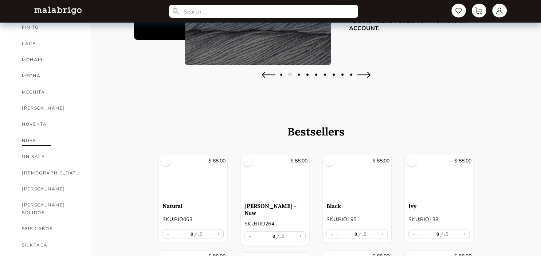
scroll to position [165, 0]
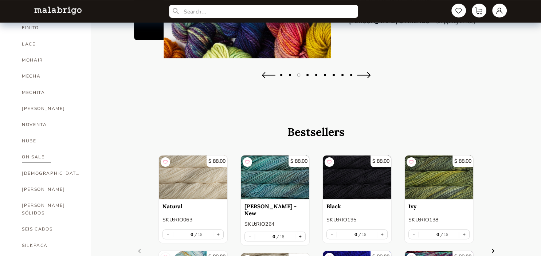
click at [35, 160] on link "ON SALE" at bounding box center [51, 157] width 58 height 16
select select "INDEX"
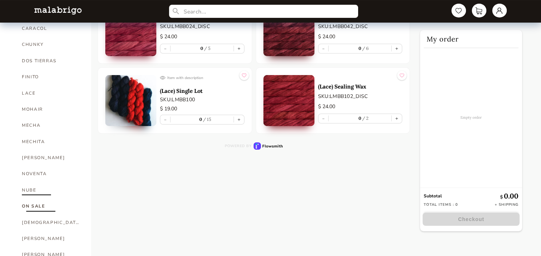
scroll to position [119, 0]
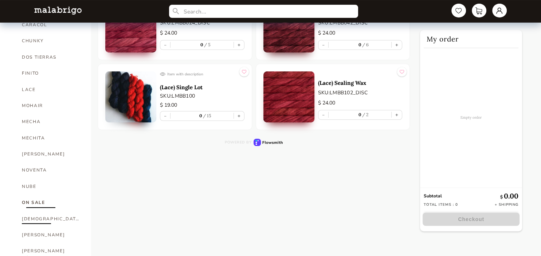
click at [43, 217] on link "[DEMOGRAPHIC_DATA]" at bounding box center [51, 219] width 58 height 16
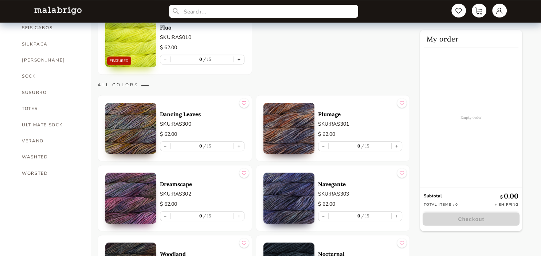
scroll to position [380, 0]
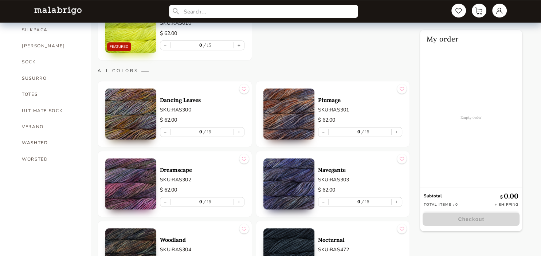
click at [137, 126] on img at bounding box center [130, 114] width 51 height 51
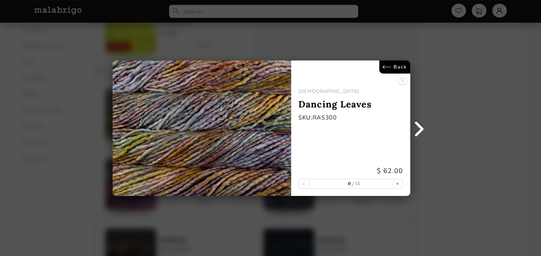
click at [395, 63] on link "Back" at bounding box center [394, 66] width 31 height 13
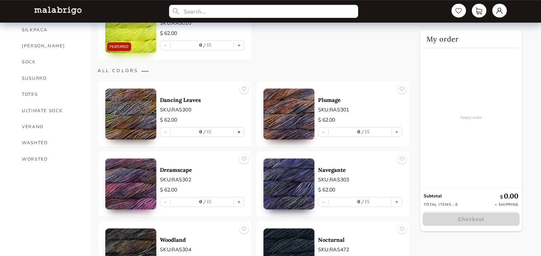
click at [240, 131] on button "+" at bounding box center [239, 131] width 10 height 9
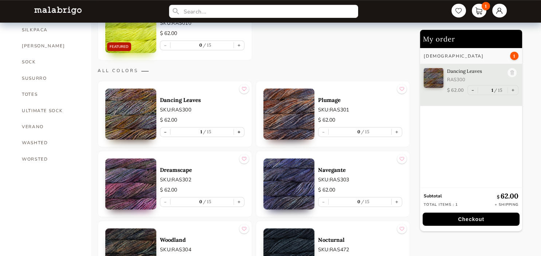
type input "1"
click at [298, 124] on img at bounding box center [288, 114] width 51 height 51
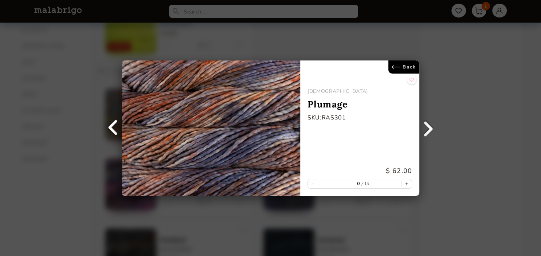
click at [395, 66] on link "Back" at bounding box center [403, 66] width 31 height 13
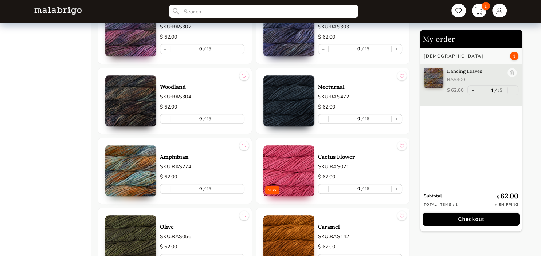
scroll to position [550, 0]
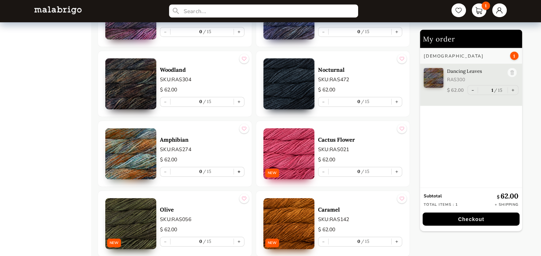
click at [241, 174] on button "+" at bounding box center [239, 172] width 10 height 9
type input "1"
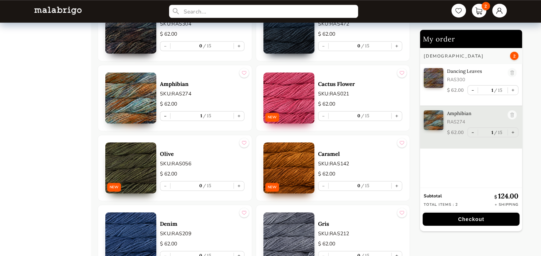
scroll to position [628, 0]
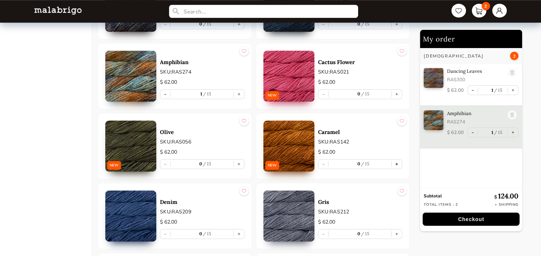
click at [396, 165] on button "+" at bounding box center [397, 164] width 10 height 9
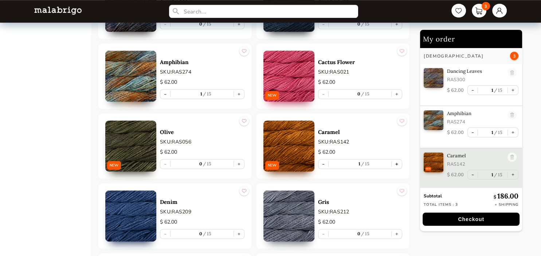
type input "1"
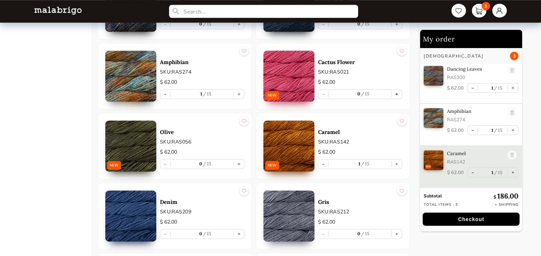
click at [399, 91] on button "+" at bounding box center [397, 94] width 10 height 9
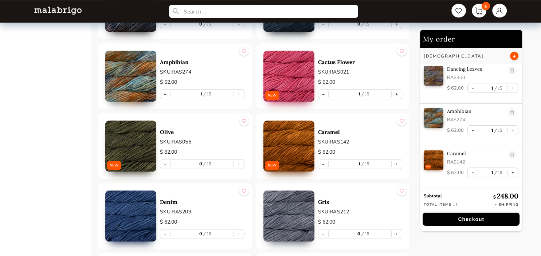
type input "1"
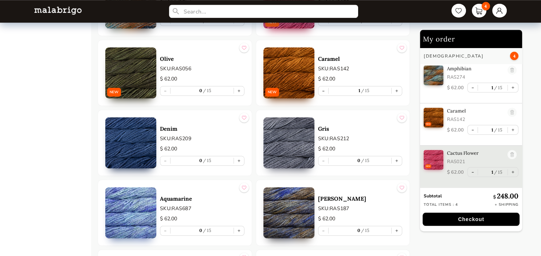
scroll to position [798, 0]
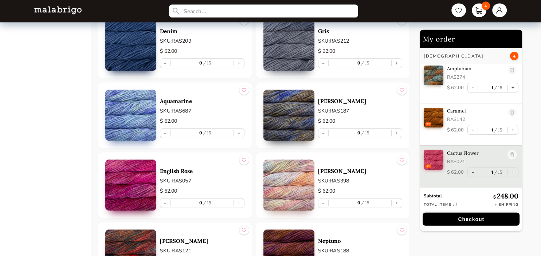
click at [239, 133] on button "+" at bounding box center [239, 133] width 10 height 9
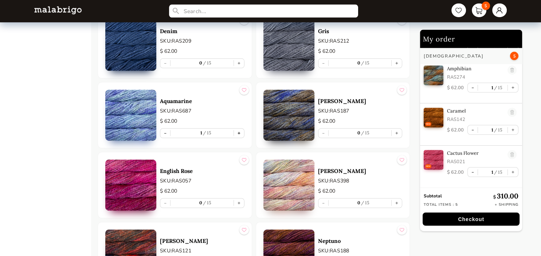
type input "1"
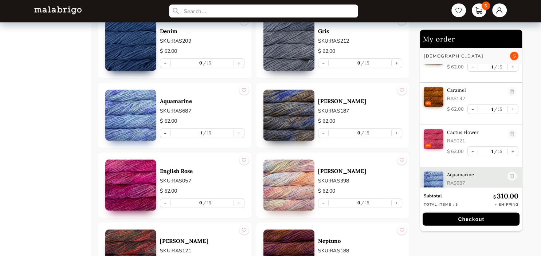
scroll to position [87, 0]
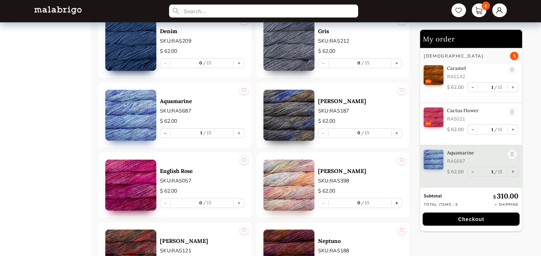
click at [399, 202] on button "+" at bounding box center [397, 203] width 10 height 9
type input "1"
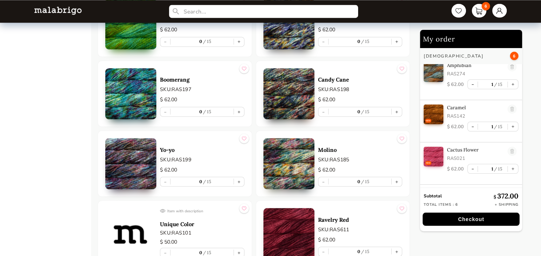
scroll to position [85, 0]
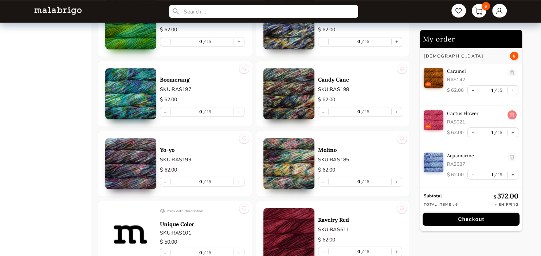
click at [514, 118] on link at bounding box center [511, 115] width 9 height 10
type input "0"
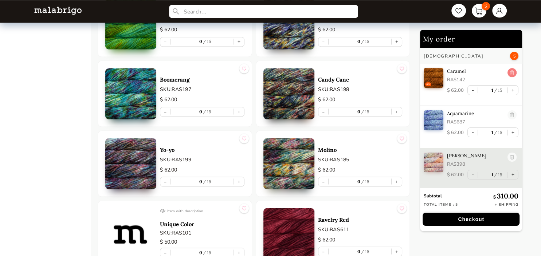
click at [512, 72] on link at bounding box center [511, 73] width 9 height 10
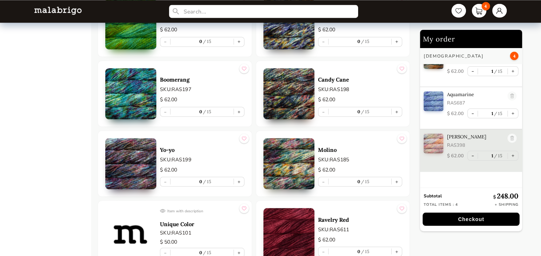
type input "0"
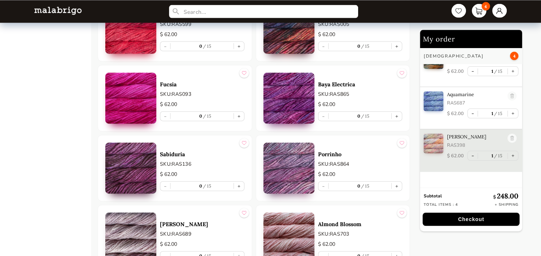
scroll to position [1585, 0]
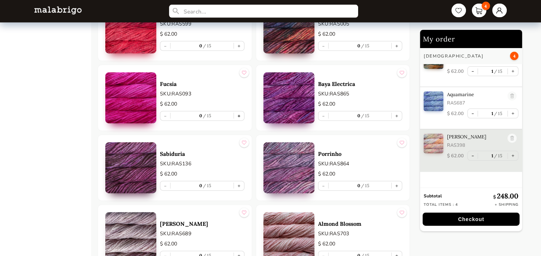
click at [239, 111] on button "+" at bounding box center [239, 115] width 10 height 9
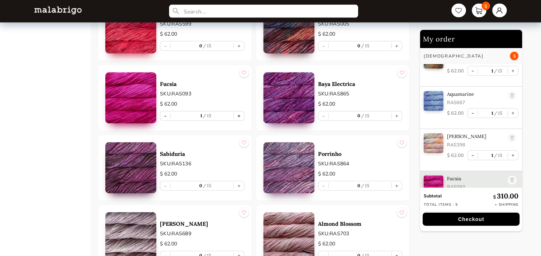
type input "1"
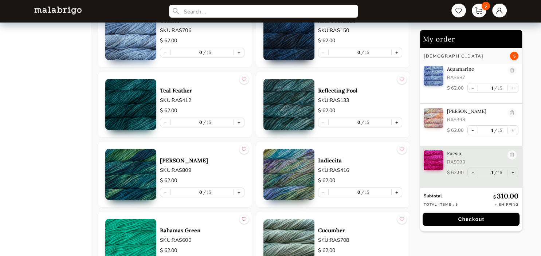
scroll to position [2214, 0]
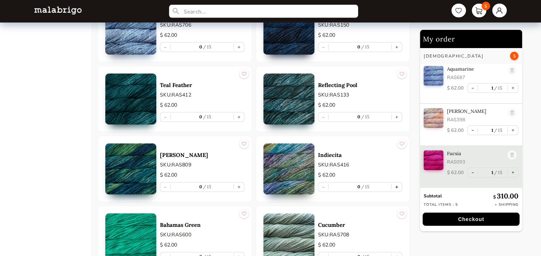
click at [396, 182] on button "+" at bounding box center [397, 186] width 10 height 9
type input "1"
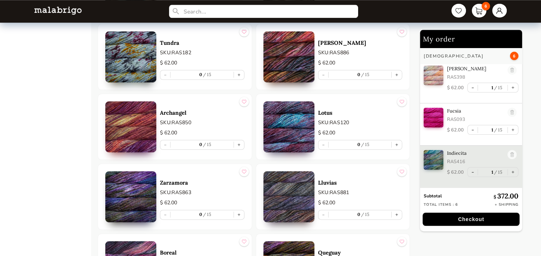
scroll to position [0, 0]
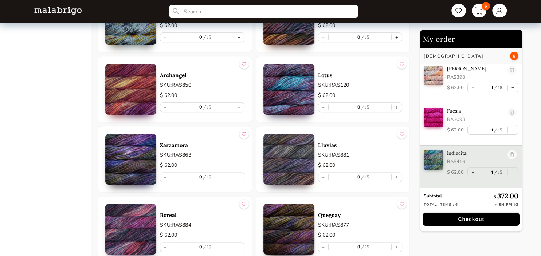
click at [240, 103] on button "+" at bounding box center [239, 107] width 10 height 9
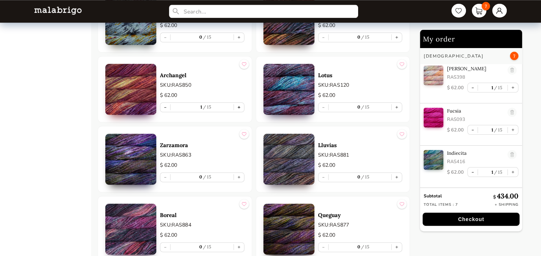
type input "1"
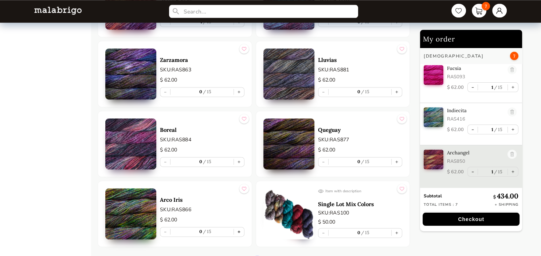
click at [237, 227] on button "+" at bounding box center [239, 231] width 10 height 9
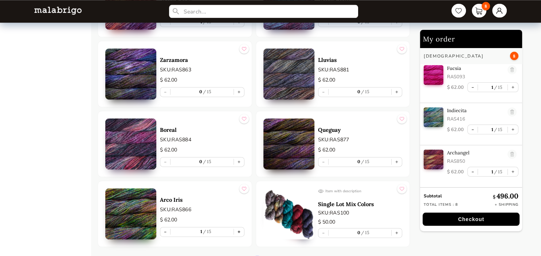
type input "1"
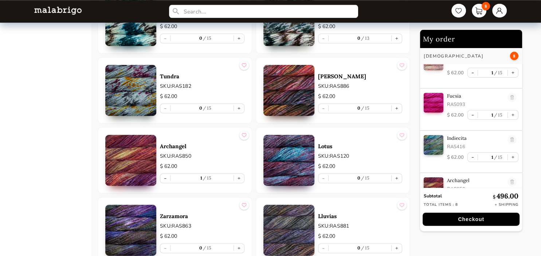
scroll to position [3475, 0]
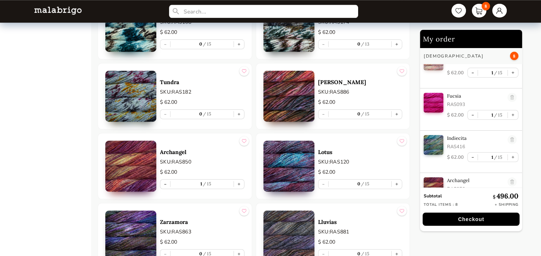
click at [141, 88] on img at bounding box center [130, 96] width 51 height 51
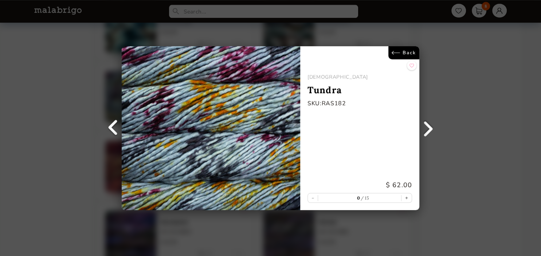
click at [398, 52] on link "Back" at bounding box center [403, 52] width 31 height 13
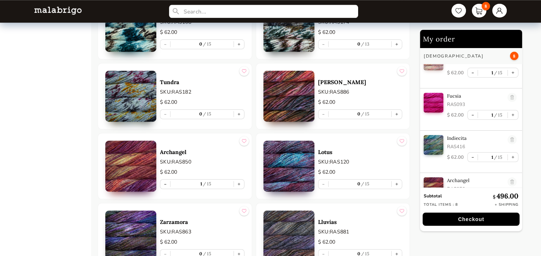
click at [282, 89] on img at bounding box center [288, 96] width 51 height 51
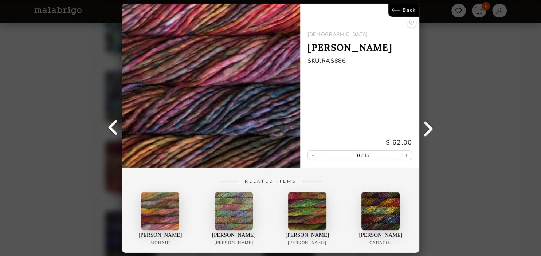
click at [408, 11] on link "Back" at bounding box center [403, 10] width 31 height 13
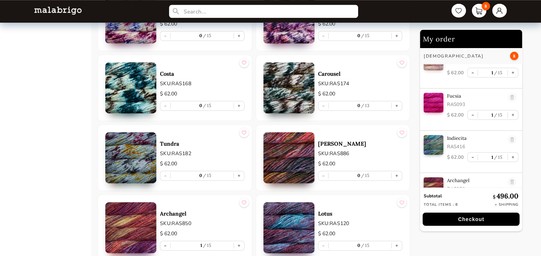
scroll to position [3414, 0]
click at [241, 171] on button "+" at bounding box center [239, 175] width 10 height 9
type input "1"
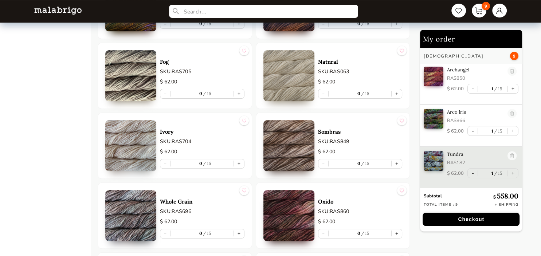
scroll to position [2918, 0]
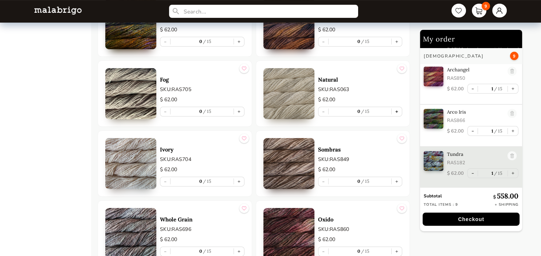
click at [399, 107] on button "+" at bounding box center [397, 111] width 10 height 9
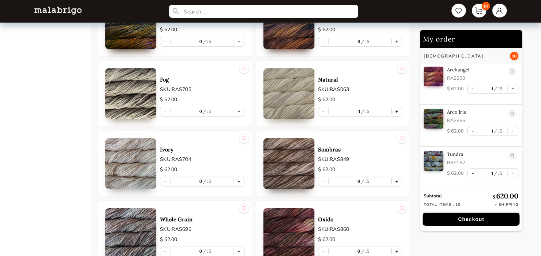
type input "1"
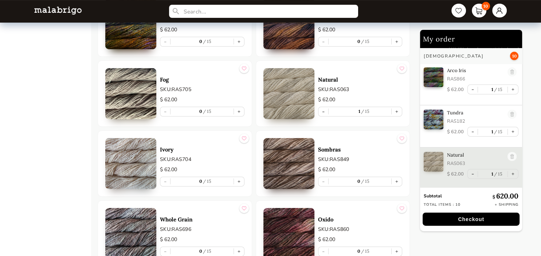
scroll to position [297, 0]
click at [241, 177] on button "+" at bounding box center [239, 181] width 10 height 9
type input "1"
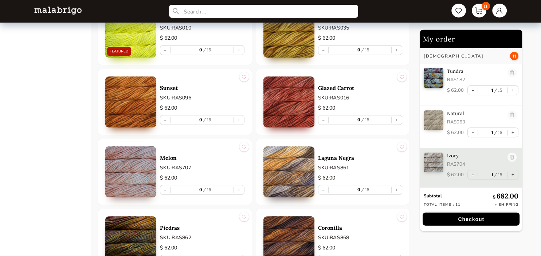
scroll to position [2732, 0]
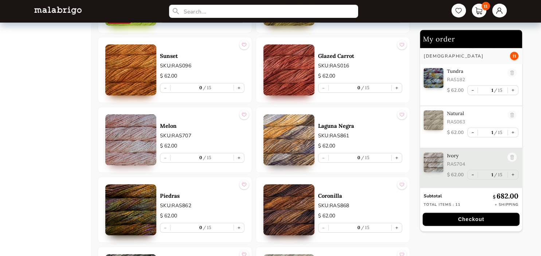
click at [298, 204] on img at bounding box center [288, 209] width 51 height 51
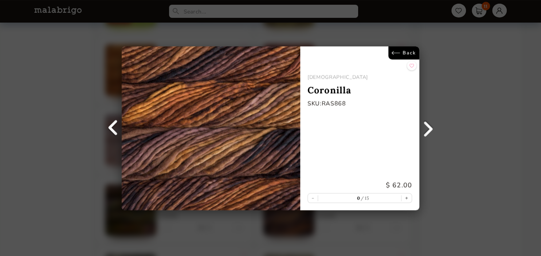
click at [407, 56] on link "Back" at bounding box center [403, 52] width 31 height 13
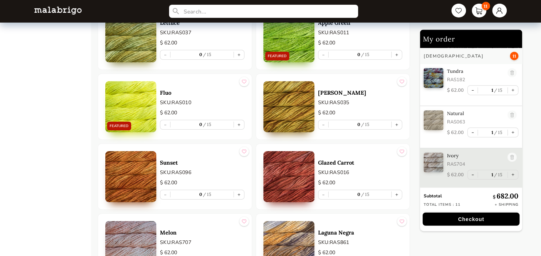
scroll to position [2625, 0]
click at [240, 191] on button "+" at bounding box center [239, 195] width 10 height 9
type input "1"
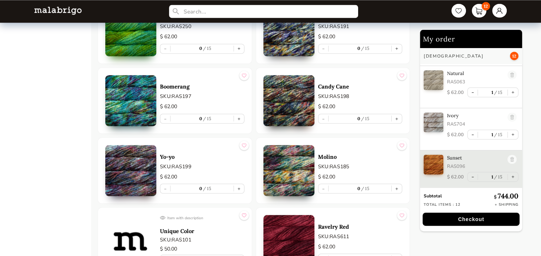
scroll to position [1267, 0]
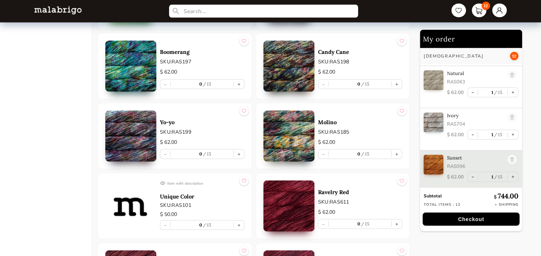
click at [180, 195] on p "Unique Color" at bounding box center [202, 196] width 85 height 7
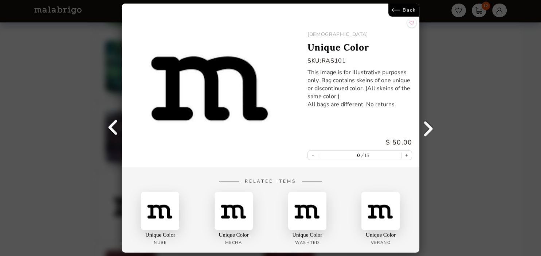
click at [399, 12] on link "Back" at bounding box center [403, 10] width 31 height 13
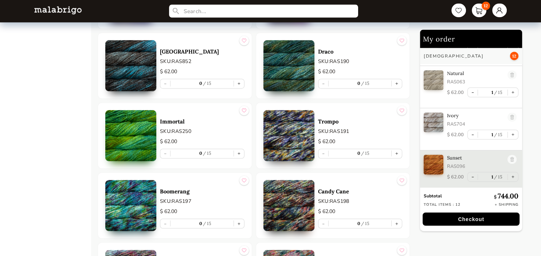
scroll to position [1127, 0]
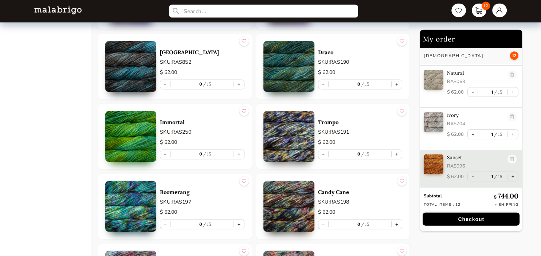
click at [240, 220] on button "+" at bounding box center [239, 224] width 10 height 9
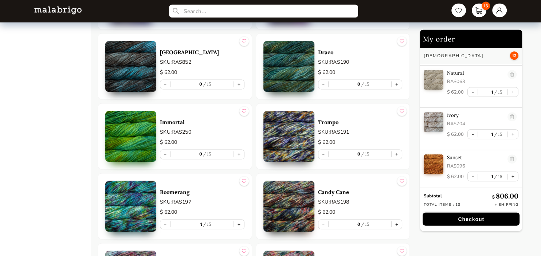
type input "1"
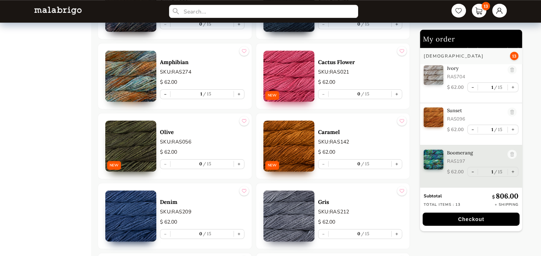
scroll to position [627, 0]
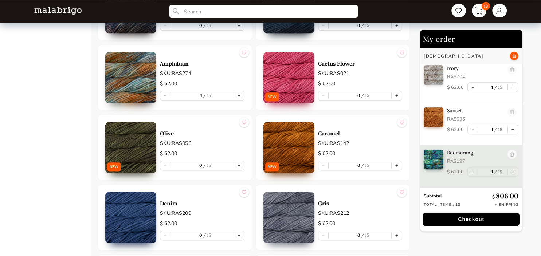
click at [286, 149] on img at bounding box center [288, 147] width 51 height 51
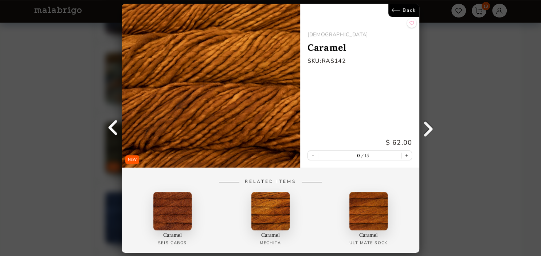
click at [409, 8] on link "Back" at bounding box center [403, 10] width 31 height 13
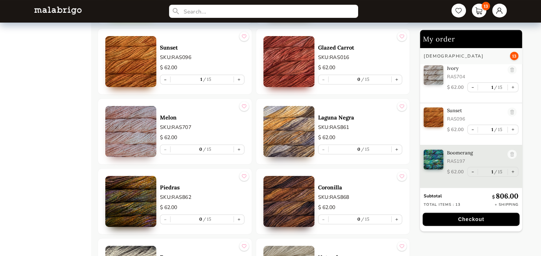
scroll to position [2739, 0]
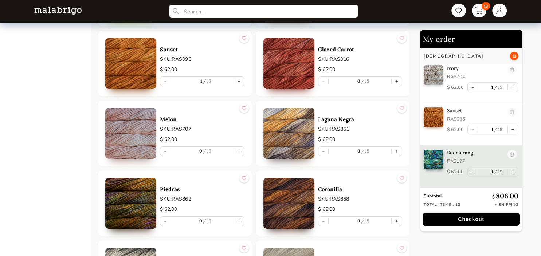
click at [397, 217] on button "+" at bounding box center [397, 221] width 10 height 9
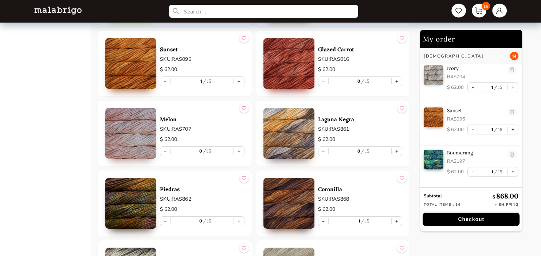
type input "1"
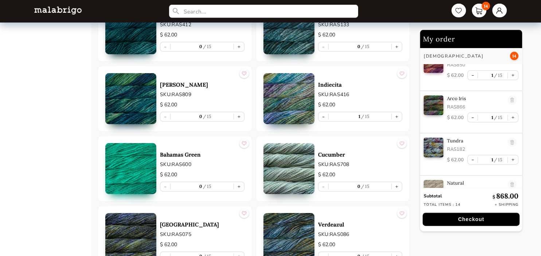
scroll to position [2283, 0]
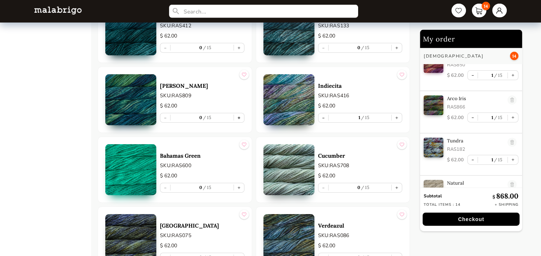
click at [241, 114] on button "+" at bounding box center [239, 117] width 10 height 9
type input "1"
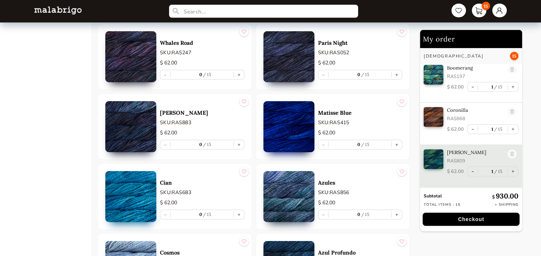
scroll to position [1983, 0]
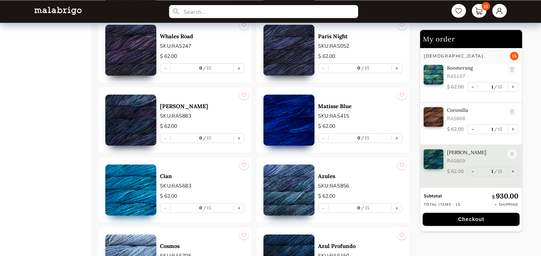
click at [309, 113] on img at bounding box center [288, 119] width 51 height 51
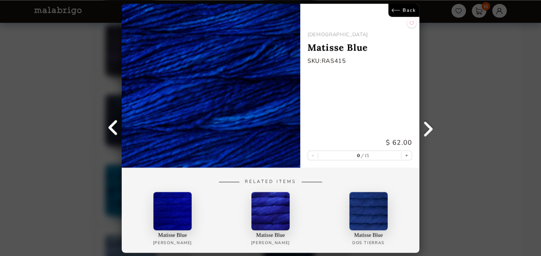
click at [397, 8] on link "Back" at bounding box center [403, 10] width 31 height 13
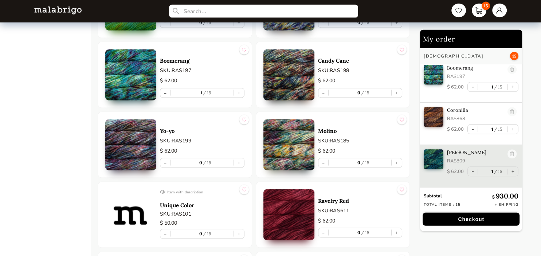
scroll to position [1258, 0]
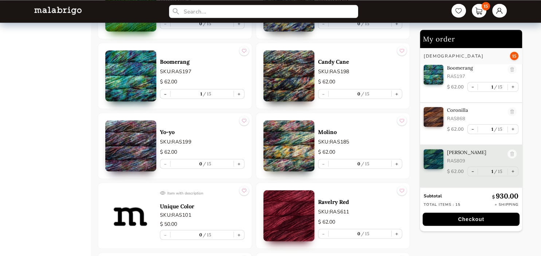
click at [294, 142] on img at bounding box center [288, 145] width 51 height 51
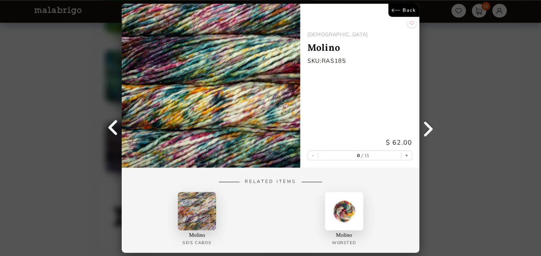
click at [401, 13] on link "Back" at bounding box center [403, 10] width 31 height 13
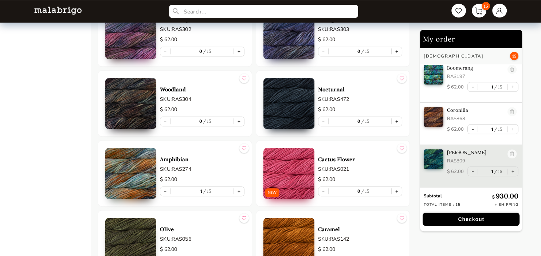
scroll to position [570, 0]
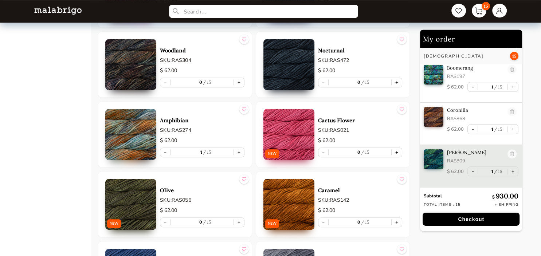
click at [397, 151] on button "+" at bounding box center [397, 152] width 10 height 9
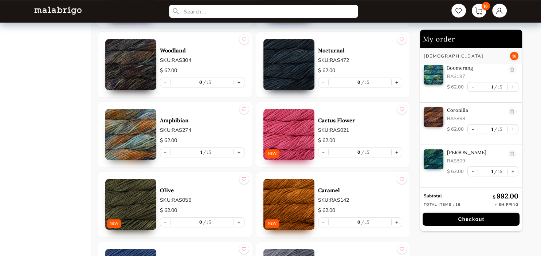
type input "1"
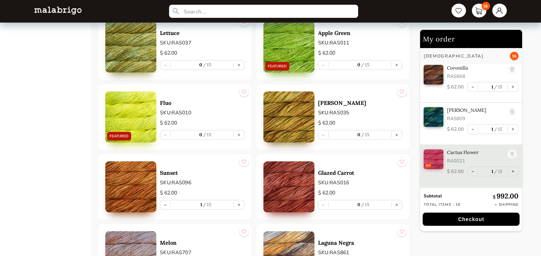
scroll to position [2564, 0]
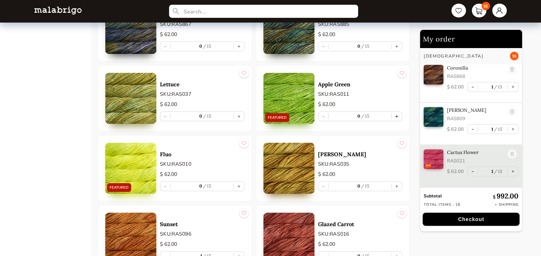
click at [398, 112] on button "+" at bounding box center [397, 116] width 10 height 9
type input "1"
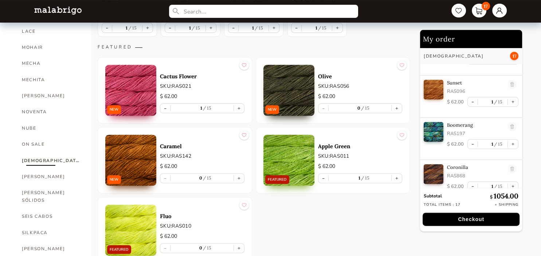
scroll to position [178, 0]
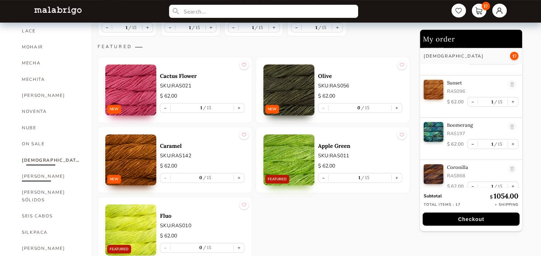
click at [33, 172] on link "[PERSON_NAME]" at bounding box center [51, 176] width 58 height 16
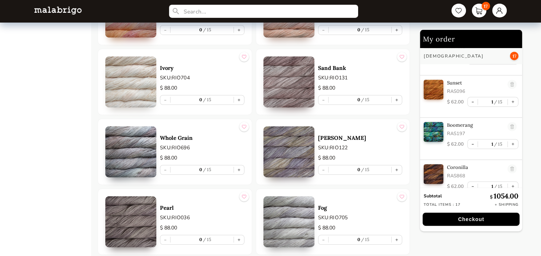
scroll to position [2566, 0]
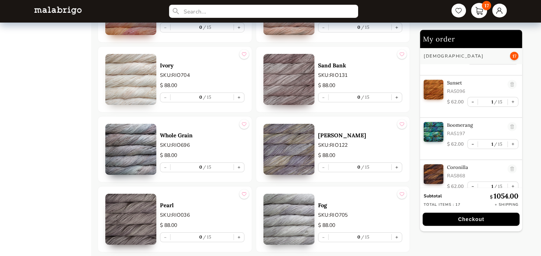
click at [476, 8] on link "17" at bounding box center [479, 10] width 16 height 15
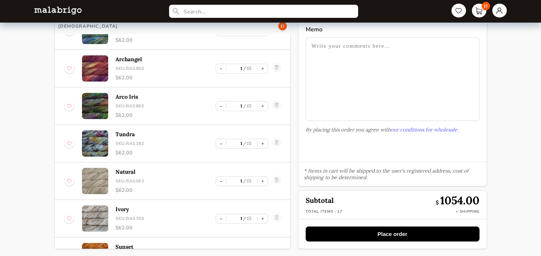
scroll to position [213, 0]
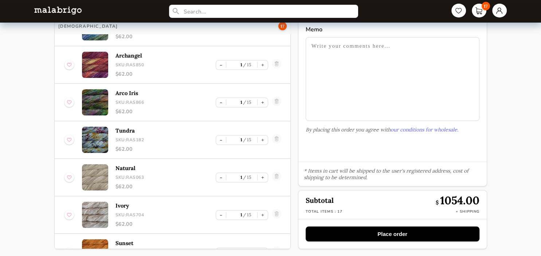
click at [71, 102] on img at bounding box center [69, 102] width 4 height 9
click at [69, 60] on img at bounding box center [69, 64] width 4 height 9
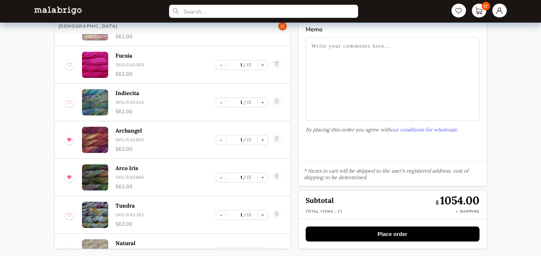
scroll to position [129, 0]
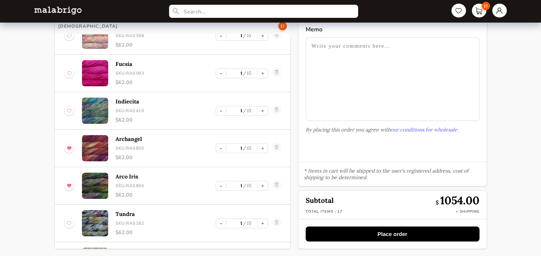
click at [68, 113] on img at bounding box center [69, 110] width 4 height 9
click at [71, 72] on img at bounding box center [69, 72] width 4 height 9
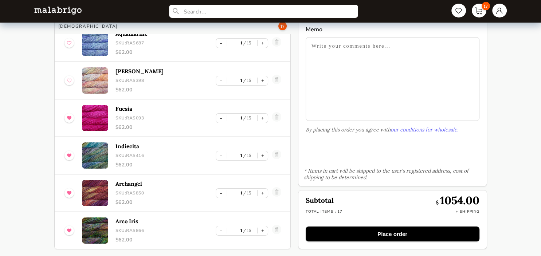
scroll to position [83, 0]
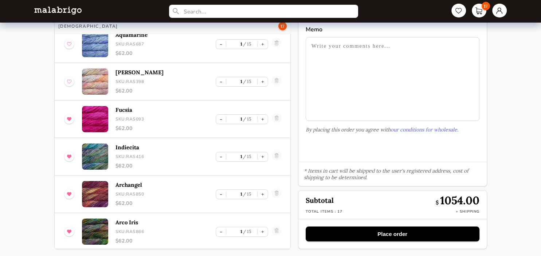
click at [70, 79] on img at bounding box center [69, 81] width 4 height 9
click at [68, 47] on img at bounding box center [69, 43] width 4 height 9
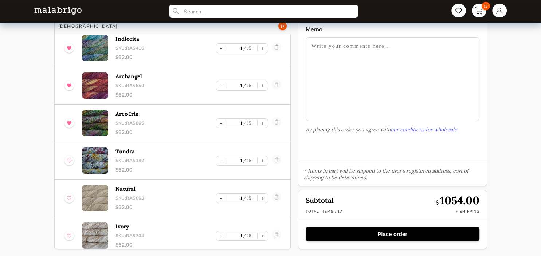
scroll to position [221, 0]
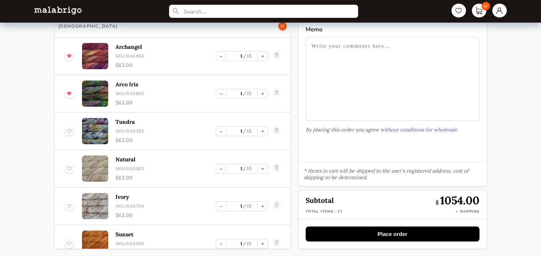
click at [69, 170] on img at bounding box center [69, 168] width 4 height 9
click at [67, 206] on img at bounding box center [69, 205] width 4 height 9
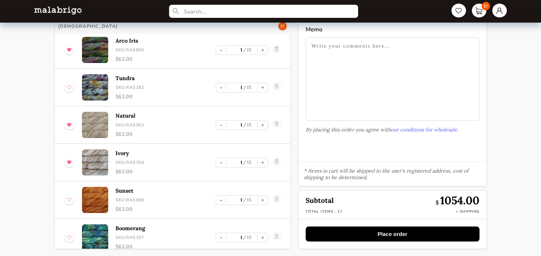
scroll to position [266, 0]
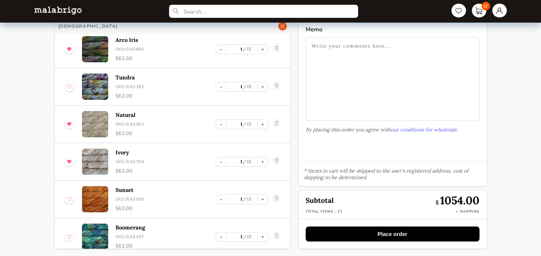
click at [71, 197] on img at bounding box center [69, 199] width 4 height 9
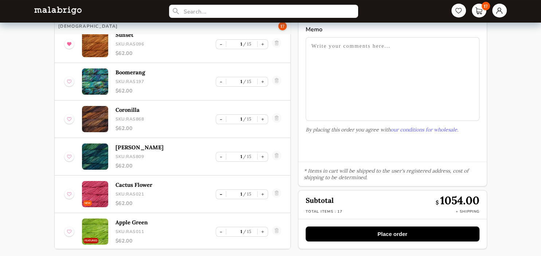
scroll to position [0, 0]
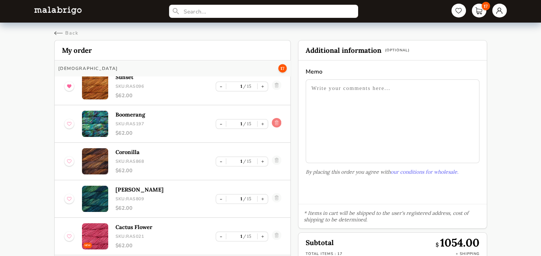
click at [274, 119] on link at bounding box center [276, 124] width 9 height 12
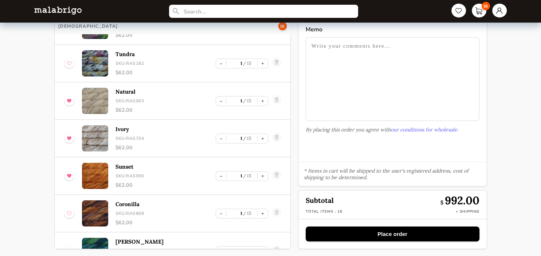
scroll to position [274, 0]
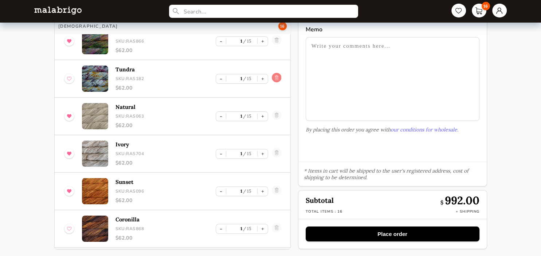
click at [273, 77] on link at bounding box center [276, 79] width 9 height 12
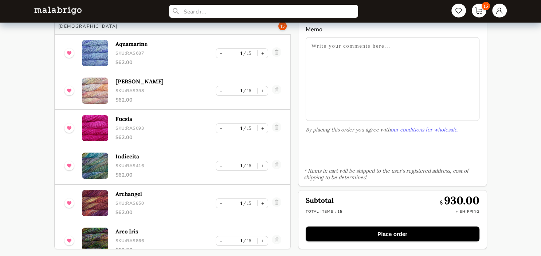
scroll to position [0, 0]
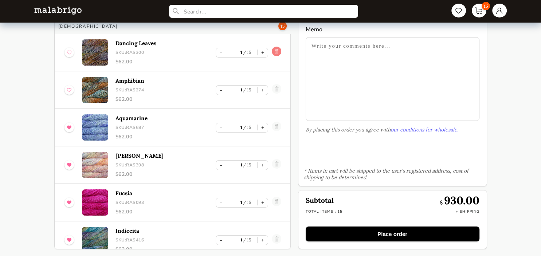
click at [273, 51] on link at bounding box center [276, 53] width 9 height 12
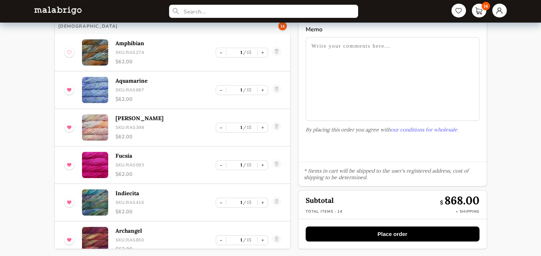
click at [40, 18] on nav "14" at bounding box center [270, 11] width 487 height 23
click at [44, 9] on img at bounding box center [57, 11] width 47 height 8
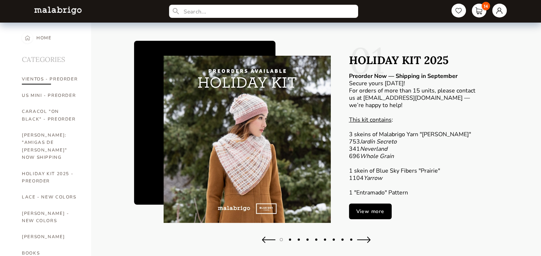
click at [44, 76] on link "VIENTOS - PREORDER" at bounding box center [51, 79] width 58 height 16
select select "INDEX"
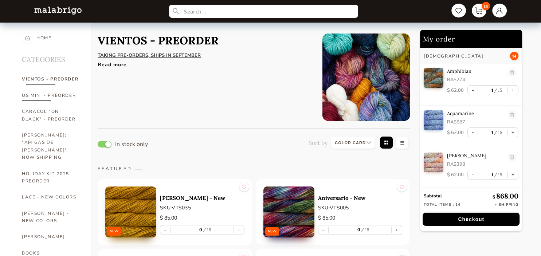
click at [54, 94] on link "US MINI - PREORDER" at bounding box center [51, 95] width 58 height 16
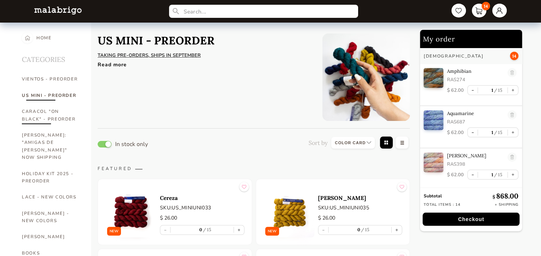
click at [51, 117] on link "CARACOL "ON BLACK" - PREORDER" at bounding box center [51, 115] width 58 height 24
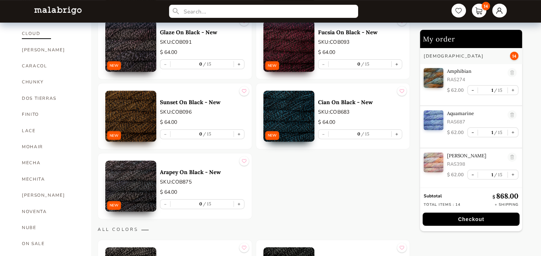
scroll to position [248, 0]
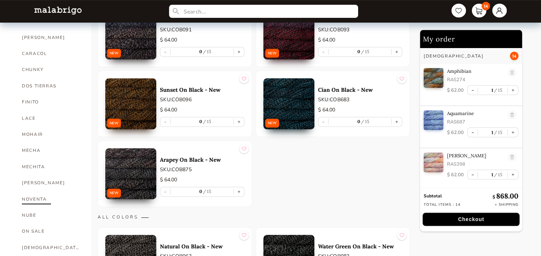
click at [34, 191] on link "NOVENTA" at bounding box center [51, 199] width 58 height 16
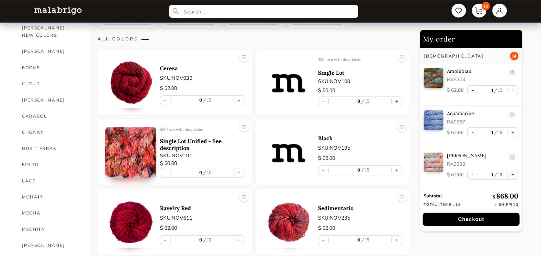
scroll to position [185, 0]
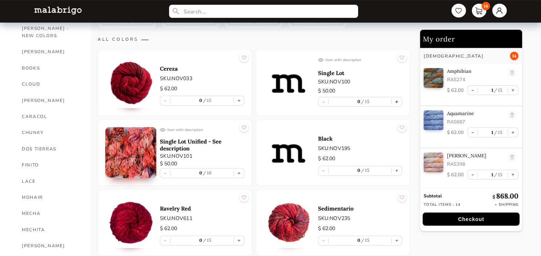
click at [397, 102] on button "+" at bounding box center [397, 101] width 10 height 9
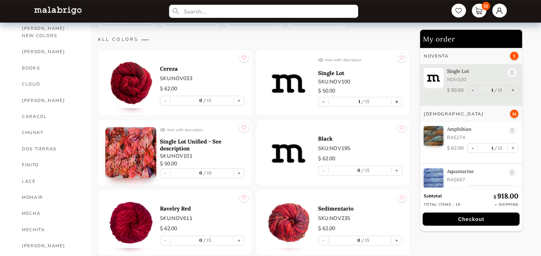
type input "1"
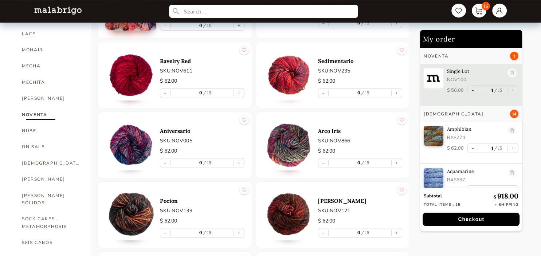
scroll to position [326, 0]
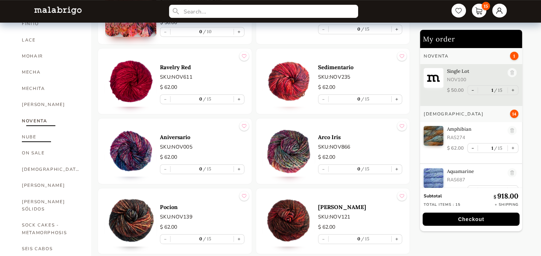
click at [33, 129] on link "NUBE" at bounding box center [51, 137] width 58 height 16
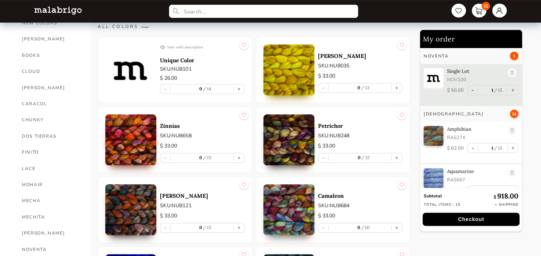
scroll to position [197, 0]
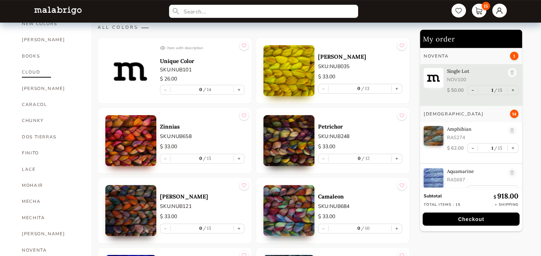
click at [34, 64] on link "CLOUD" at bounding box center [51, 72] width 58 height 16
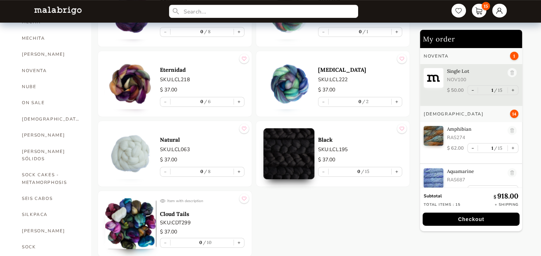
scroll to position [372, 0]
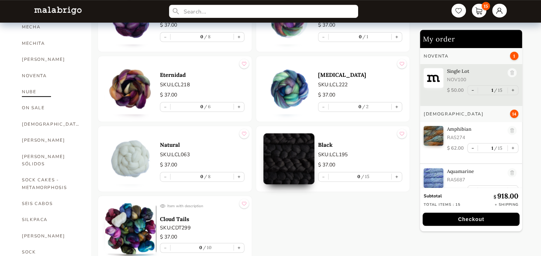
click at [29, 84] on link "NUBE" at bounding box center [51, 92] width 58 height 16
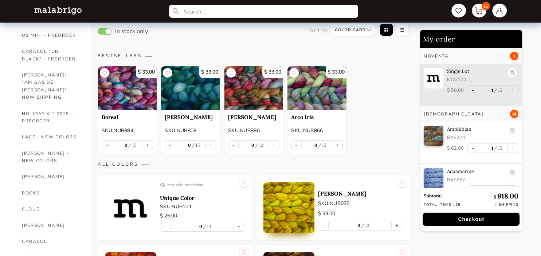
scroll to position [95, 0]
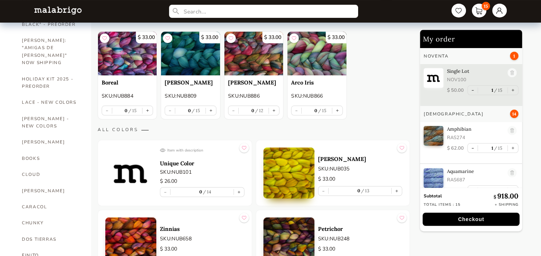
click at [178, 164] on p "Unique Color" at bounding box center [202, 163] width 85 height 7
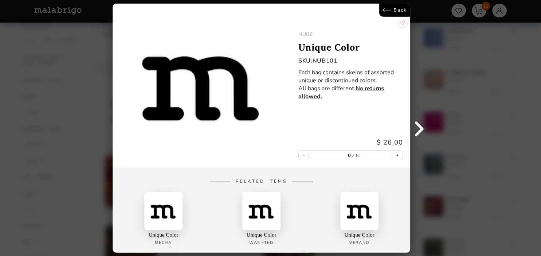
scroll to position [157, 0]
click at [390, 7] on link "Back" at bounding box center [394, 10] width 31 height 13
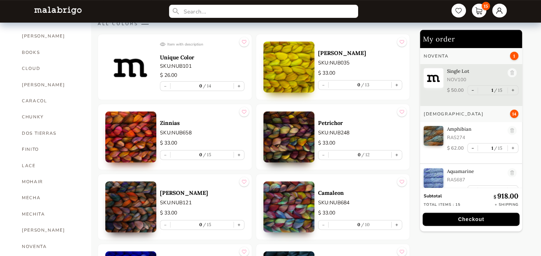
scroll to position [200, 0]
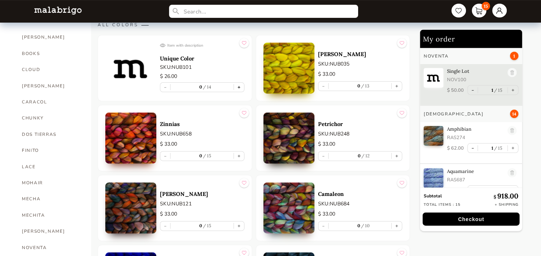
click at [238, 85] on button "+" at bounding box center [239, 87] width 10 height 9
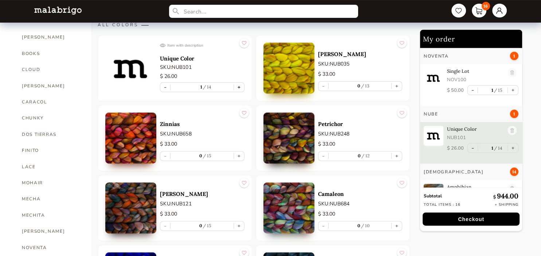
type input "1"
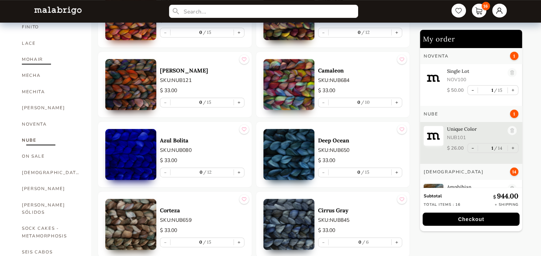
scroll to position [323, 0]
click at [36, 180] on link "[PERSON_NAME]" at bounding box center [51, 188] width 58 height 16
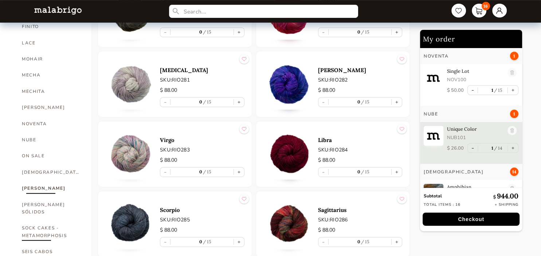
click at [47, 220] on link "SOCK CAKES - METAMORPHOSIS" at bounding box center [51, 232] width 58 height 24
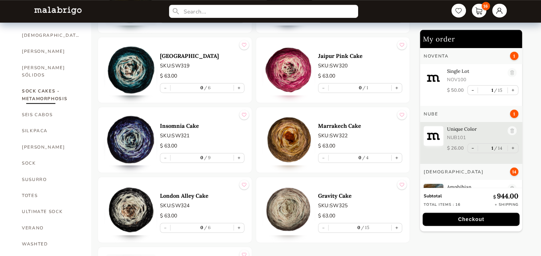
scroll to position [476, 0]
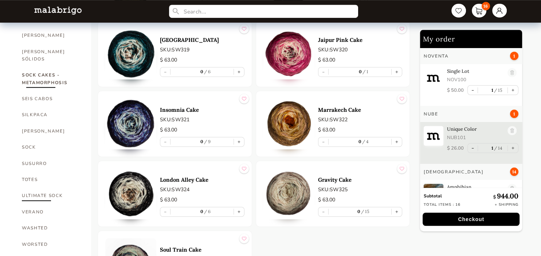
click at [40, 188] on link "ULTIMATE SOCK" at bounding box center [51, 196] width 58 height 16
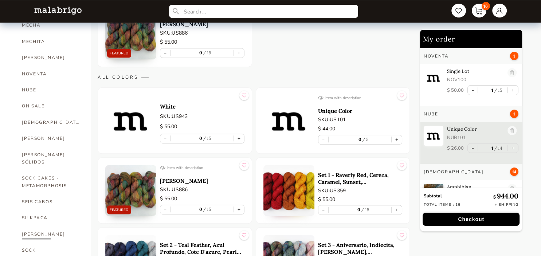
scroll to position [373, 0]
click at [40, 194] on link "SEIS CABOS" at bounding box center [51, 202] width 58 height 16
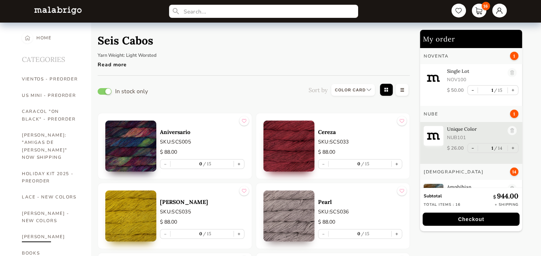
scroll to position [23, 0]
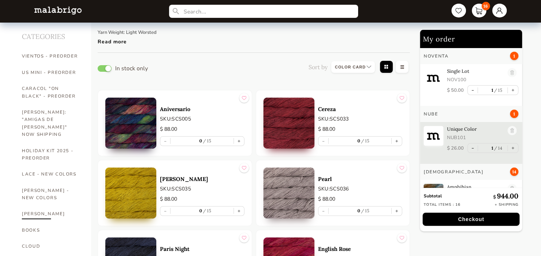
click at [36, 206] on link "[PERSON_NAME]" at bounding box center [51, 214] width 58 height 16
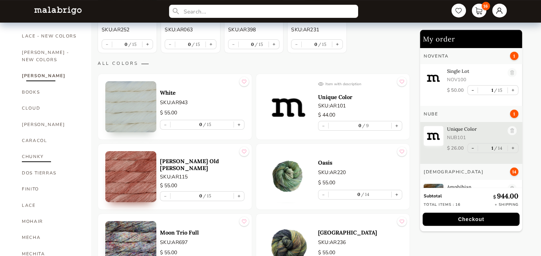
scroll to position [167, 0]
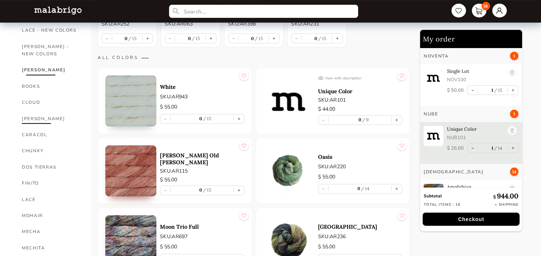
click at [43, 111] on link "[PERSON_NAME]" at bounding box center [51, 119] width 58 height 16
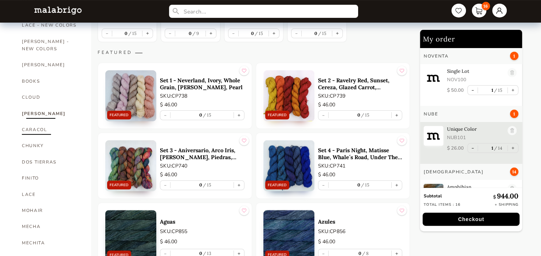
scroll to position [187, 0]
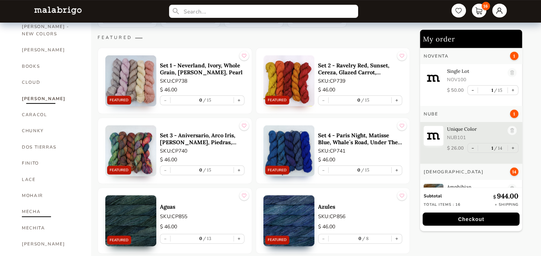
click at [31, 204] on link "MECHA" at bounding box center [51, 212] width 58 height 16
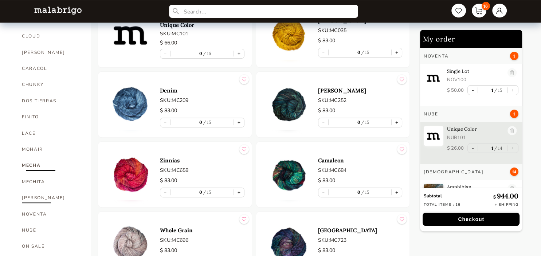
scroll to position [235, 0]
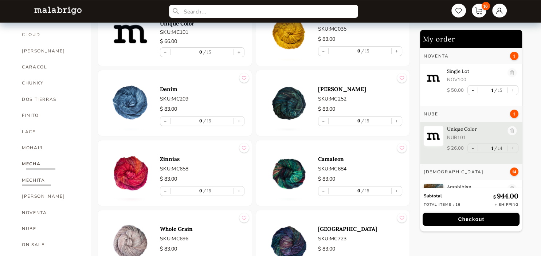
click at [37, 172] on link "MECHITA" at bounding box center [51, 180] width 58 height 16
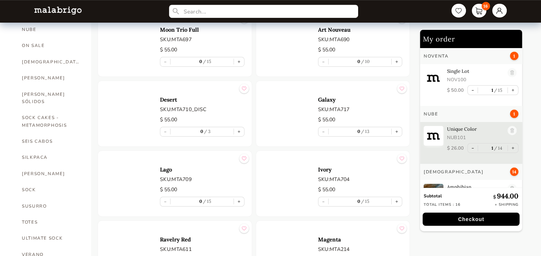
scroll to position [434, 0]
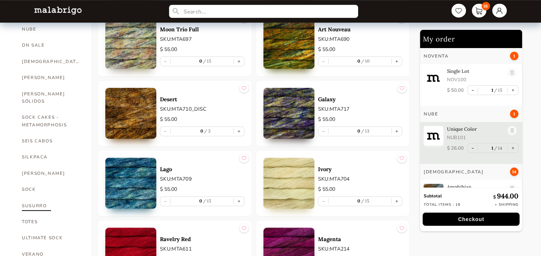
click at [45, 198] on link "SUSURRO" at bounding box center [51, 206] width 58 height 16
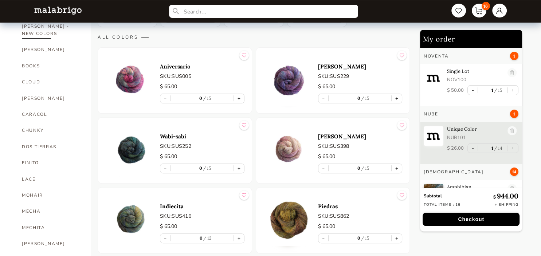
scroll to position [188, 0]
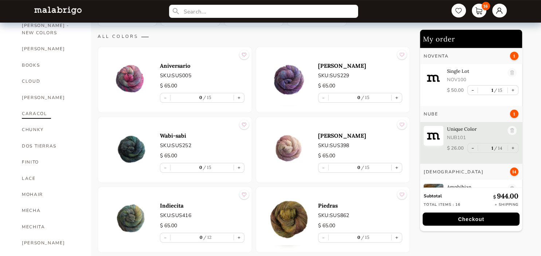
click at [36, 106] on link "CARACOL" at bounding box center [51, 114] width 58 height 16
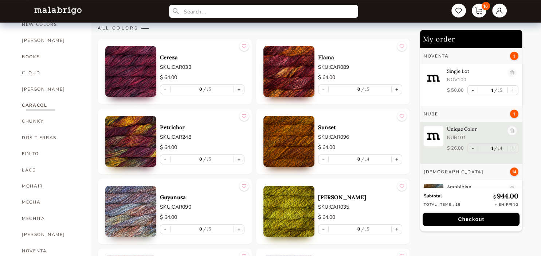
scroll to position [196, 0]
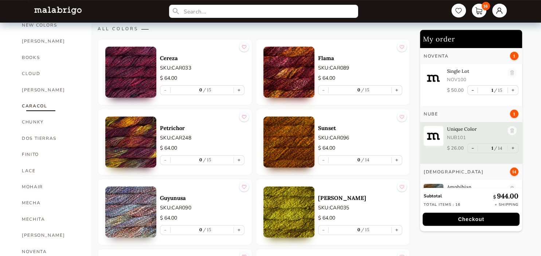
click at [144, 127] on img at bounding box center [130, 142] width 51 height 51
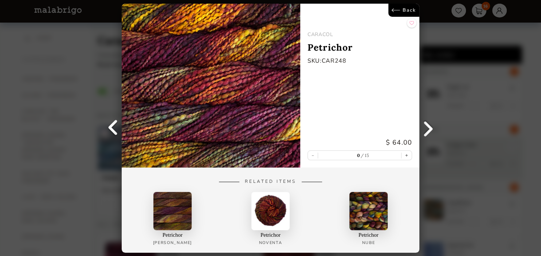
click at [398, 14] on link "Back" at bounding box center [403, 10] width 31 height 13
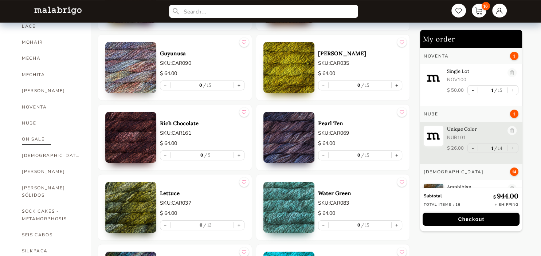
scroll to position [326, 0]
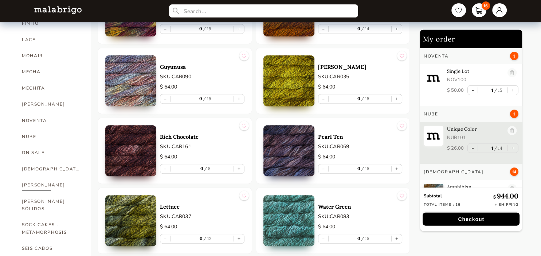
click at [25, 177] on link "[PERSON_NAME]" at bounding box center [51, 185] width 58 height 16
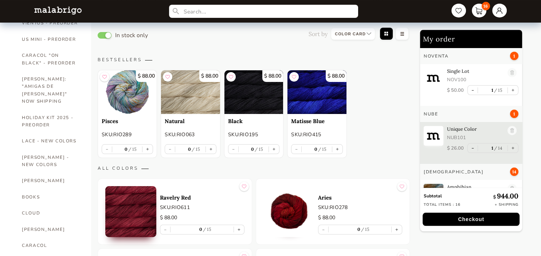
scroll to position [56, 0]
click at [296, 77] on img at bounding box center [294, 76] width 4 height 9
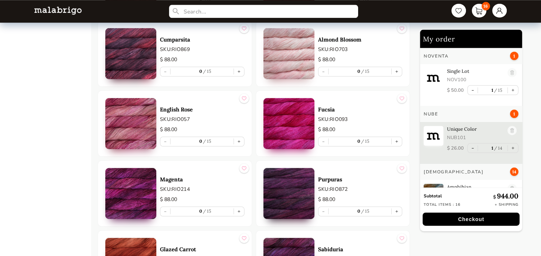
scroll to position [782, 0]
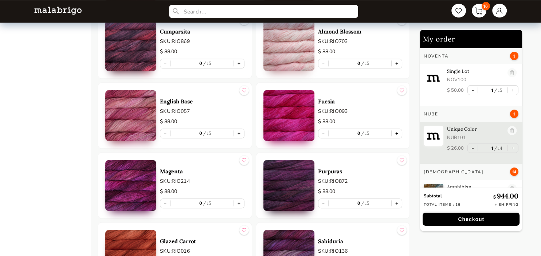
click at [397, 131] on button "+" at bounding box center [397, 133] width 10 height 9
type input "1"
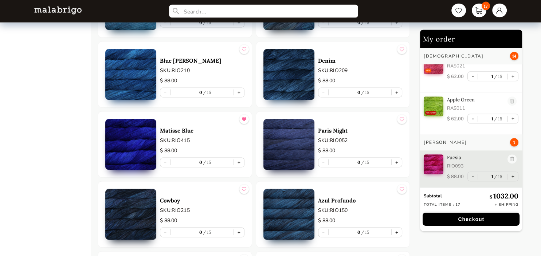
scroll to position [1458, 0]
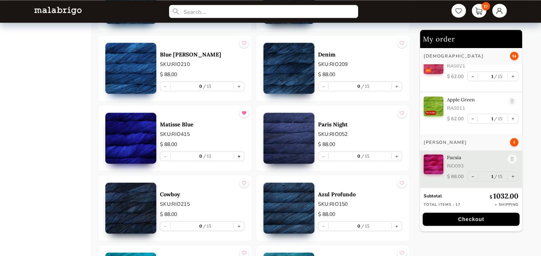
click at [239, 155] on button "+" at bounding box center [239, 156] width 10 height 9
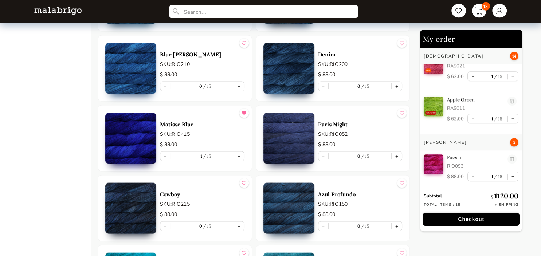
type input "1"
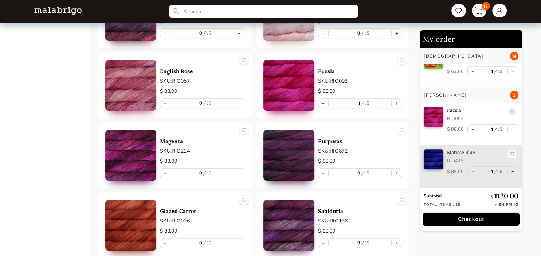
scroll to position [809, 0]
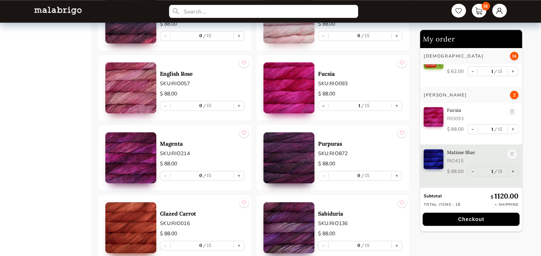
click at [402, 60] on img at bounding box center [402, 62] width 4 height 9
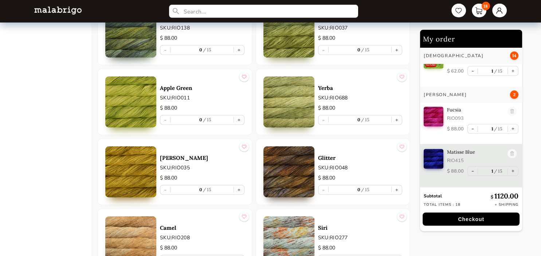
scroll to position [2193, 0]
click at [245, 72] on img at bounding box center [244, 76] width 4 height 9
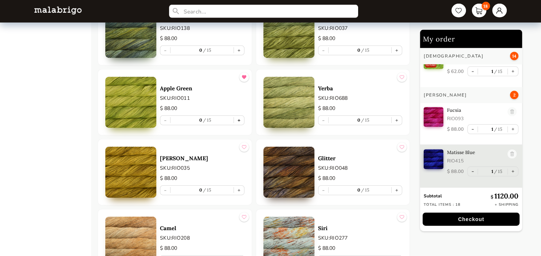
click at [240, 116] on button "+" at bounding box center [239, 120] width 10 height 9
type input "1"
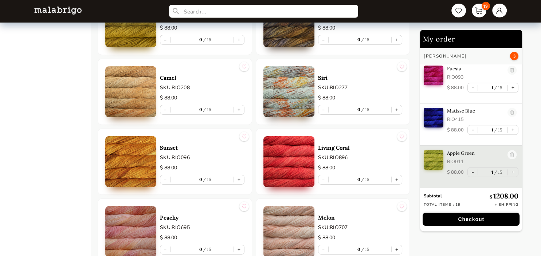
scroll to position [2344, 0]
click at [404, 64] on img at bounding box center [402, 66] width 4 height 9
click at [246, 131] on img at bounding box center [244, 135] width 4 height 9
click at [241, 175] on button "+" at bounding box center [239, 179] width 10 height 9
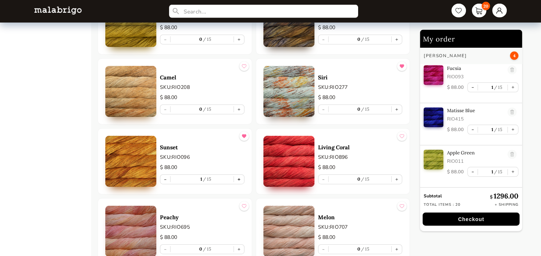
type input "1"
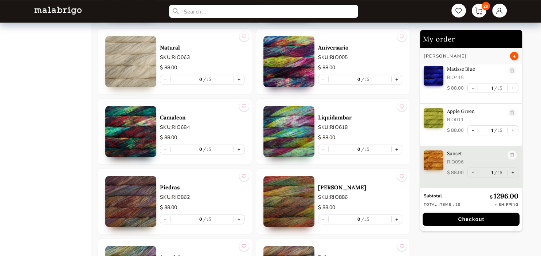
scroll to position [3180, 0]
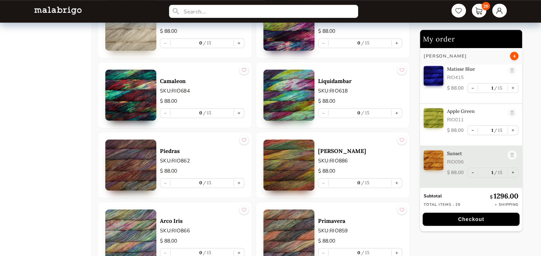
click at [291, 91] on img at bounding box center [288, 95] width 51 height 51
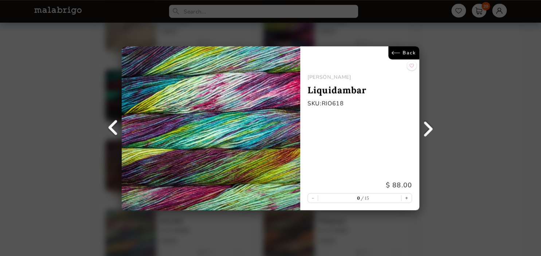
click at [407, 50] on link "Back" at bounding box center [403, 52] width 31 height 13
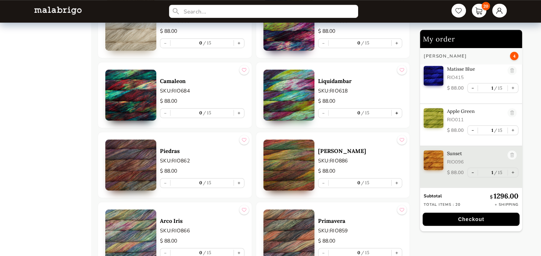
click at [396, 109] on button "+" at bounding box center [397, 113] width 10 height 9
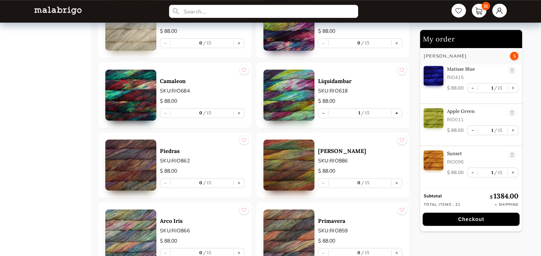
type input "1"
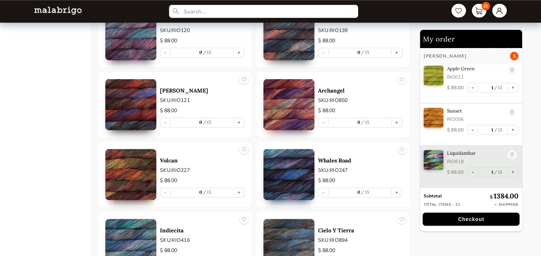
scroll to position [3591, 0]
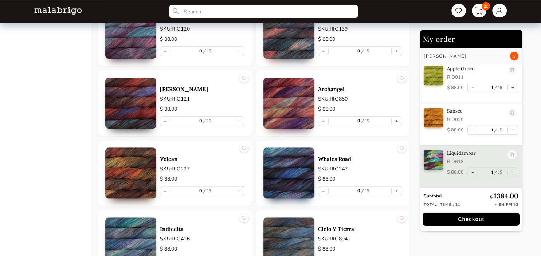
click at [398, 117] on button "+" at bounding box center [397, 121] width 10 height 9
type input "1"
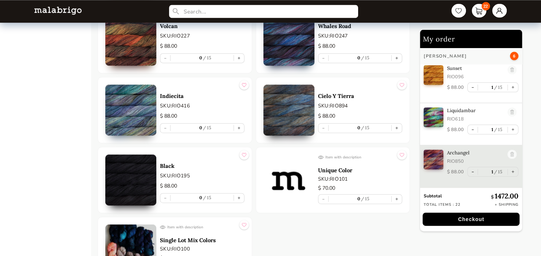
scroll to position [3725, 0]
click at [240, 123] on button "+" at bounding box center [239, 127] width 10 height 9
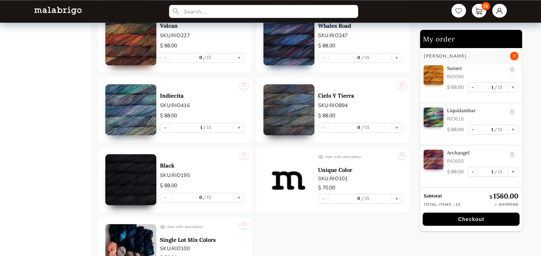
type input "1"
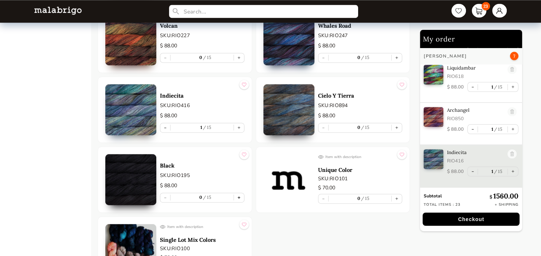
click at [240, 193] on button "+" at bounding box center [239, 197] width 10 height 9
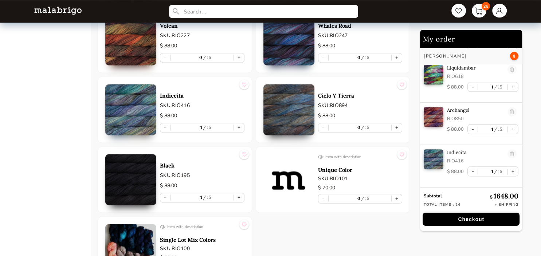
type input "1"
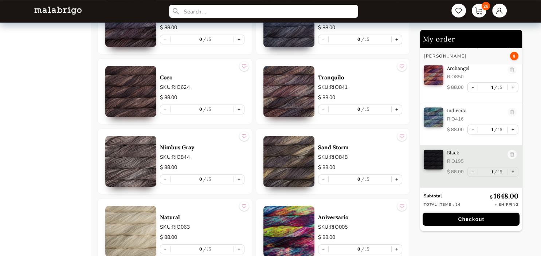
scroll to position [3045, 0]
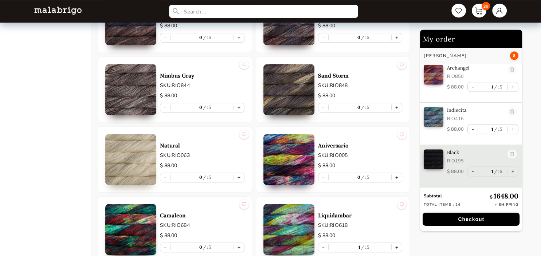
click at [239, 173] on button "+" at bounding box center [239, 177] width 10 height 9
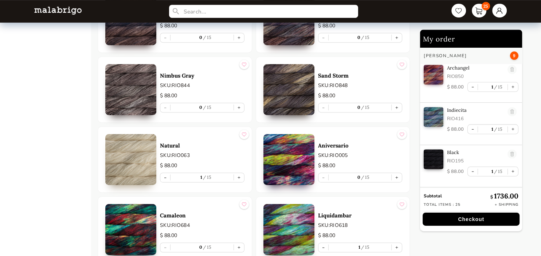
type input "1"
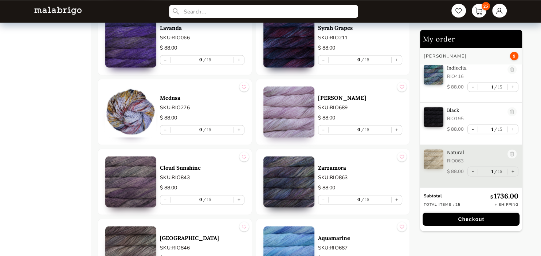
scroll to position [1135, 0]
click at [236, 129] on button "+" at bounding box center [239, 129] width 10 height 9
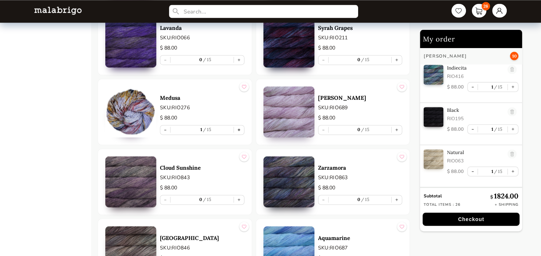
type input "1"
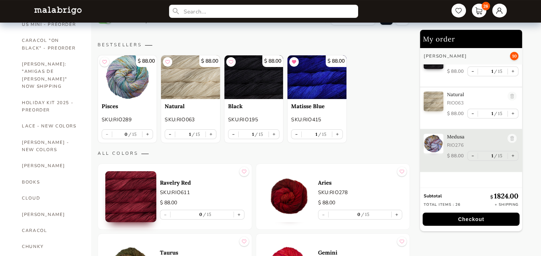
scroll to position [70, 0]
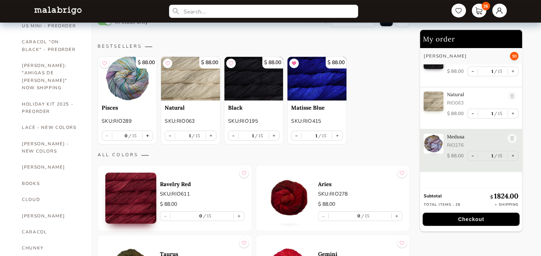
click at [149, 135] on button "+" at bounding box center [147, 135] width 10 height 9
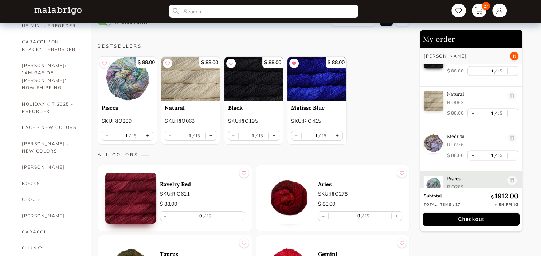
type input "1"
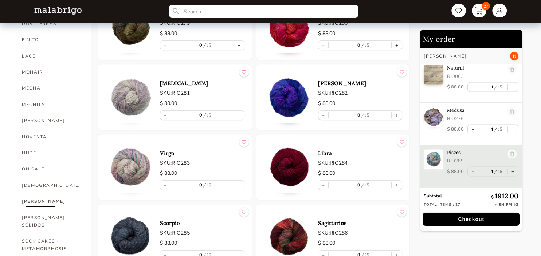
scroll to position [313, 0]
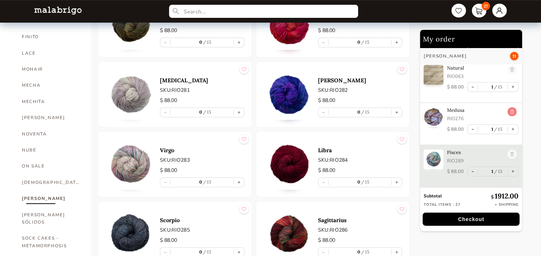
click at [512, 113] on link at bounding box center [511, 112] width 9 height 10
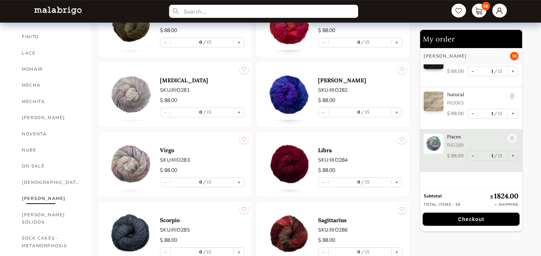
type input "0"
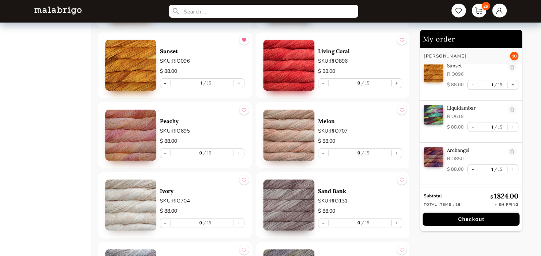
scroll to position [2442, 0]
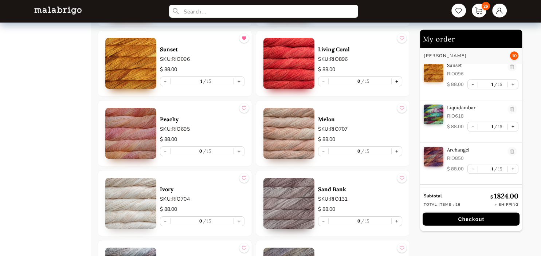
click at [397, 77] on button "+" at bounding box center [397, 81] width 10 height 9
type input "1"
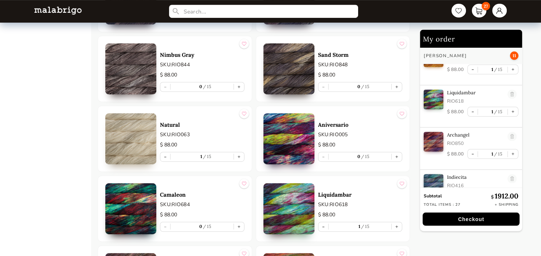
scroll to position [870, 0]
drag, startPoint x: 474, startPoint y: 93, endPoint x: 447, endPoint y: 96, distance: 27.1
click at [447, 96] on div "Liquidambar RIO618 $ 88.00 - 1 15 +" at bounding box center [471, 107] width 102 height 42
copy p "Liquidambar"
click at [514, 94] on link at bounding box center [511, 95] width 9 height 10
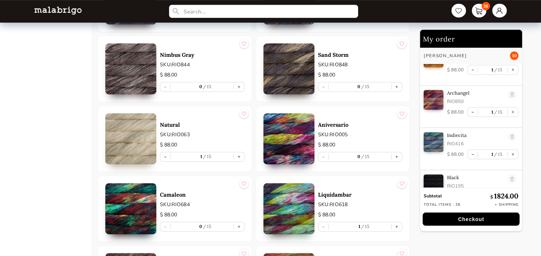
type input "0"
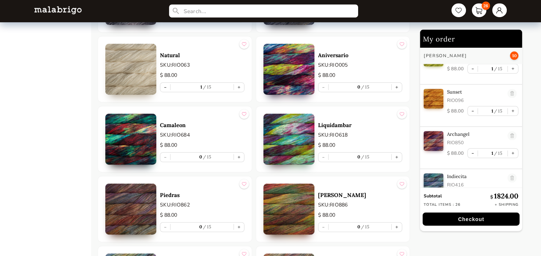
scroll to position [3130, 0]
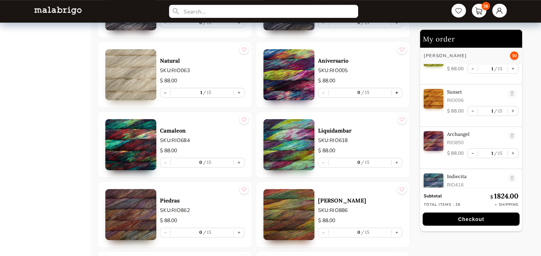
click at [394, 88] on button "+" at bounding box center [397, 92] width 10 height 9
type input "1"
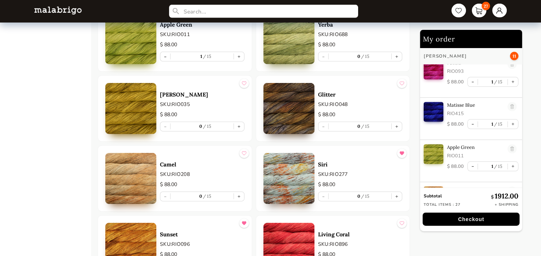
scroll to position [2257, 0]
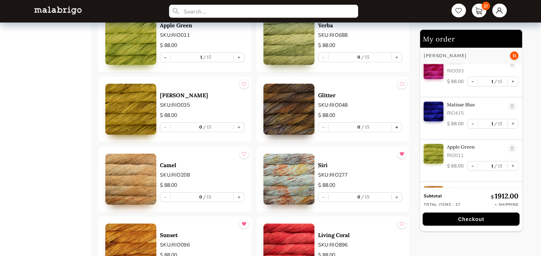
click at [400, 125] on button "+" at bounding box center [397, 127] width 10 height 9
type input "1"
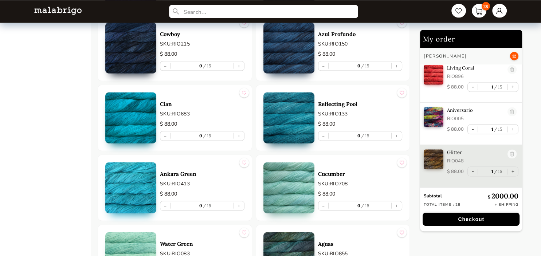
scroll to position [1694, 0]
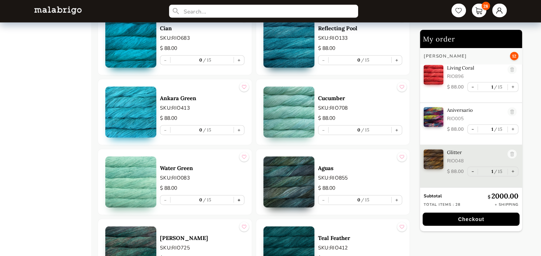
click at [241, 196] on button "+" at bounding box center [239, 200] width 10 height 9
type input "1"
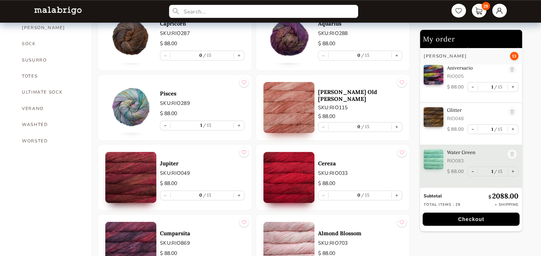
scroll to position [556, 0]
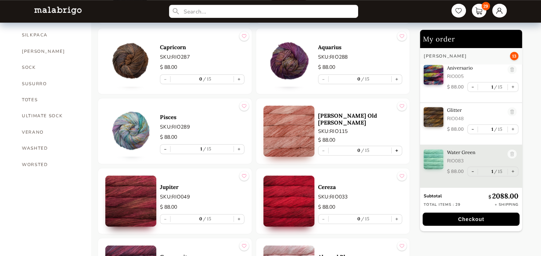
click at [397, 146] on button "+" at bounding box center [397, 150] width 10 height 9
type input "1"
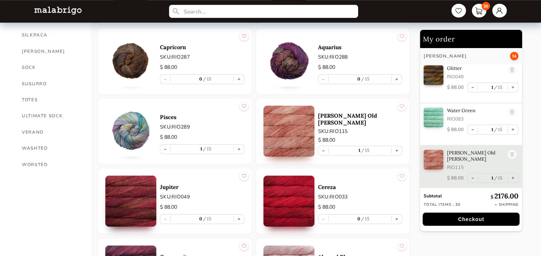
scroll to position [1191, 0]
click at [479, 14] on link "30" at bounding box center [479, 10] width 16 height 15
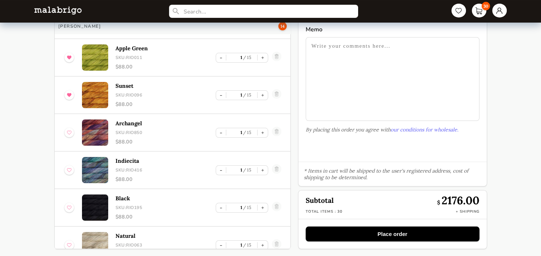
scroll to position [716, 0]
click at [54, 8] on img at bounding box center [57, 11] width 47 height 8
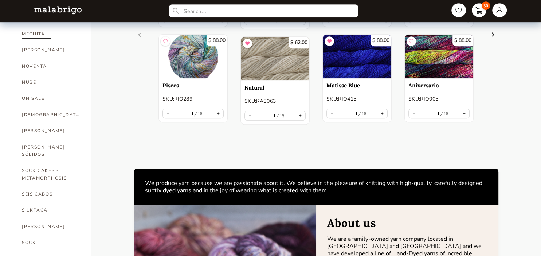
scroll to position [385, 0]
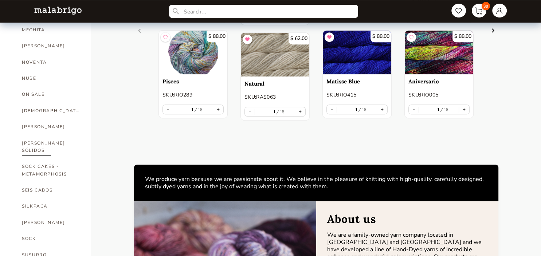
click at [35, 135] on link "[PERSON_NAME] SÓLIDOS" at bounding box center [51, 147] width 58 height 24
select select "INDEX"
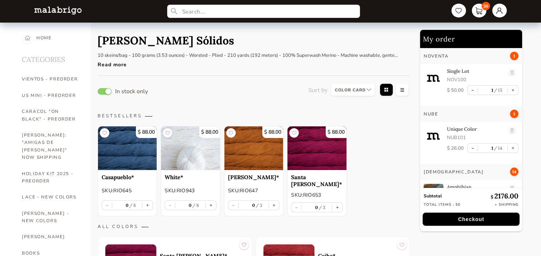
click at [200, 13] on input "text" at bounding box center [263, 11] width 193 height 13
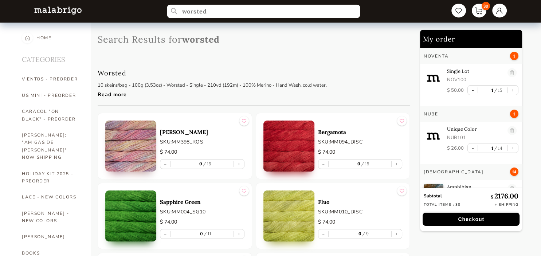
type input "worsted"
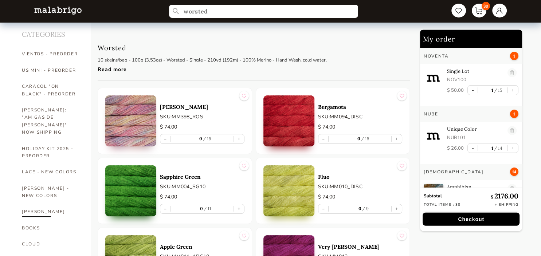
click at [37, 204] on link "[PERSON_NAME]" at bounding box center [51, 212] width 58 height 16
select select "INDEX"
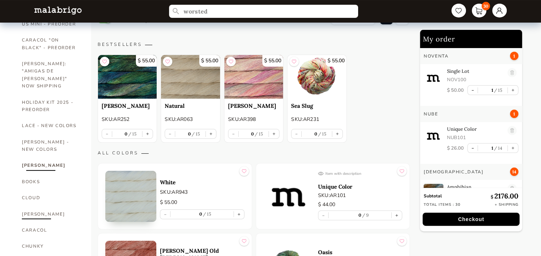
scroll to position [125, 0]
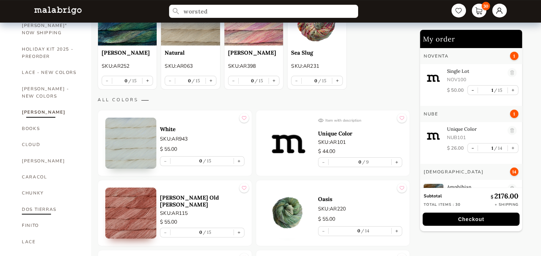
click at [36, 201] on link "DOS TIERRAS" at bounding box center [51, 209] width 58 height 16
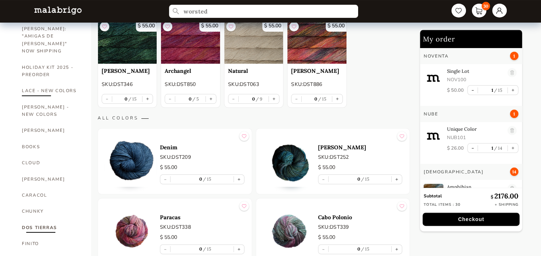
scroll to position [218, 0]
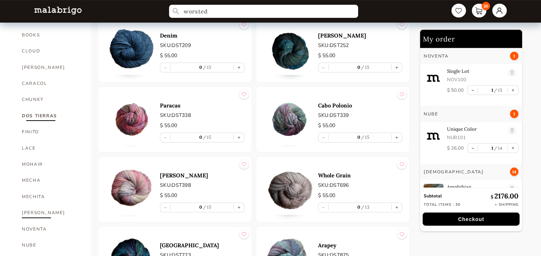
click at [35, 205] on link "[PERSON_NAME]" at bounding box center [51, 213] width 58 height 16
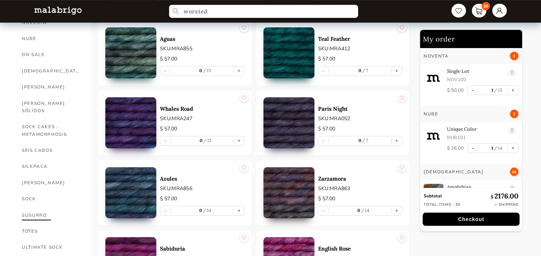
scroll to position [441, 0]
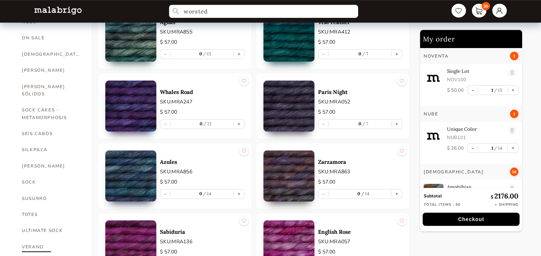
click at [36, 239] on link "VERANO" at bounding box center [51, 247] width 58 height 16
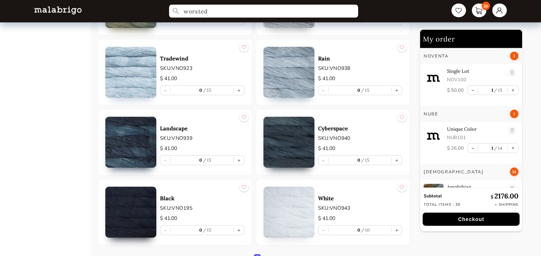
scroll to position [1387, 0]
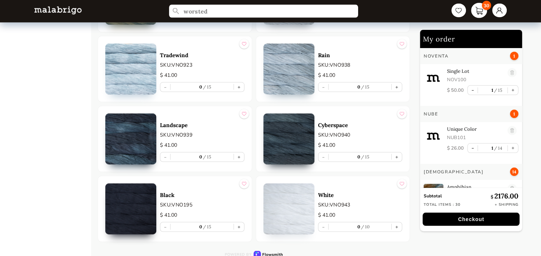
click at [481, 8] on link "30" at bounding box center [479, 10] width 16 height 15
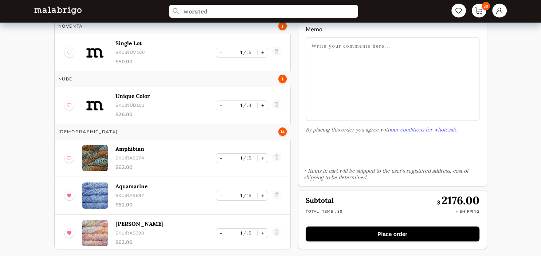
click at [59, 7] on img at bounding box center [57, 11] width 47 height 8
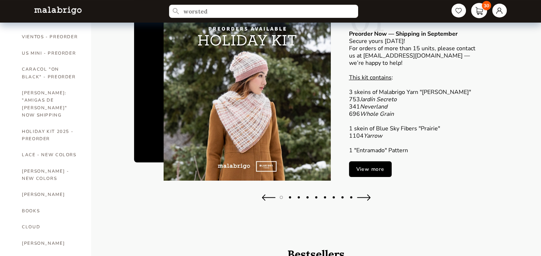
click at [479, 9] on link "30" at bounding box center [479, 10] width 16 height 15
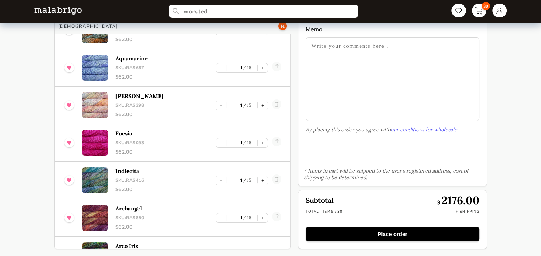
scroll to position [137, 0]
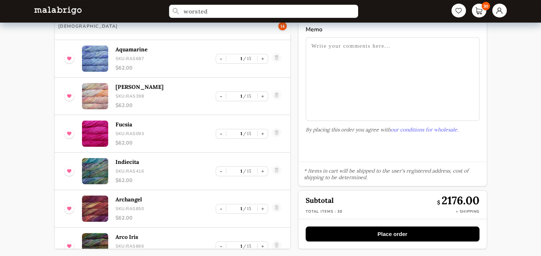
click at [49, 5] on nav "worsted 30" at bounding box center [270, 11] width 487 height 23
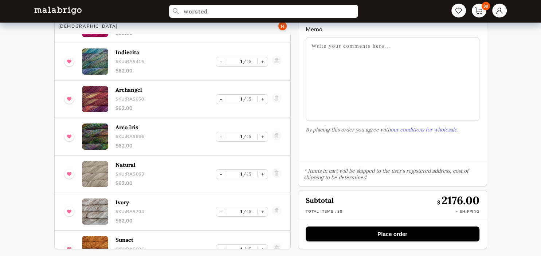
scroll to position [246, 0]
click at [56, 10] on img at bounding box center [57, 11] width 47 height 8
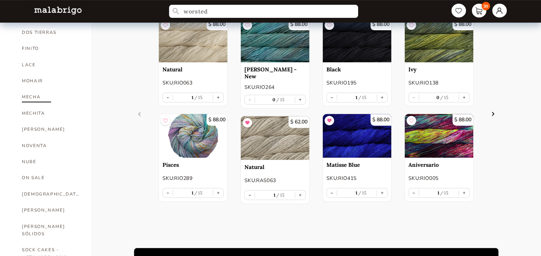
scroll to position [310, 0]
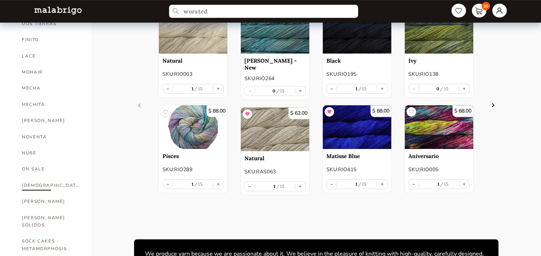
click at [31, 177] on li "[DEMOGRAPHIC_DATA]" at bounding box center [51, 185] width 58 height 16
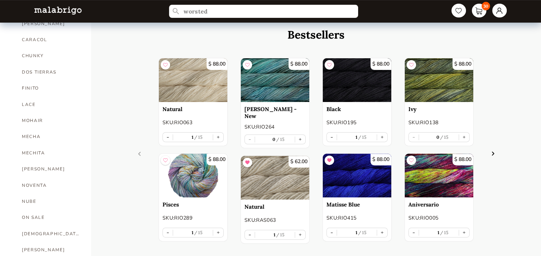
scroll to position [262, 0]
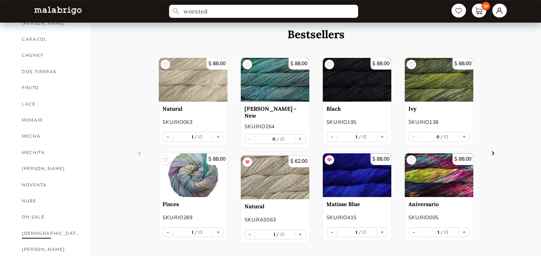
click at [34, 225] on link "[DEMOGRAPHIC_DATA]" at bounding box center [51, 233] width 58 height 16
select select "INDEX"
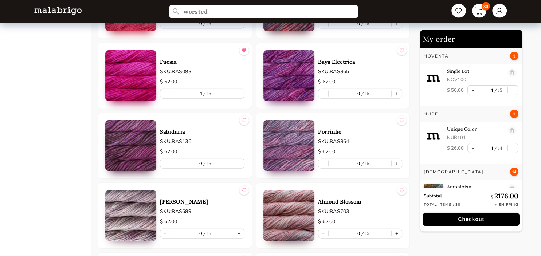
scroll to position [1608, 0]
click at [399, 93] on button "+" at bounding box center [397, 93] width 10 height 9
type input "1"
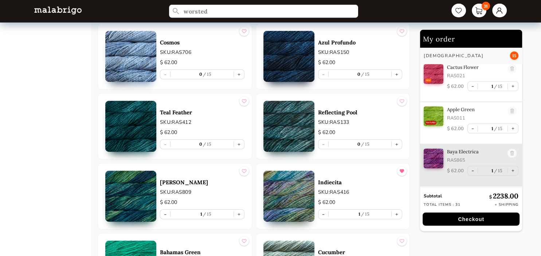
scroll to position [2265, 0]
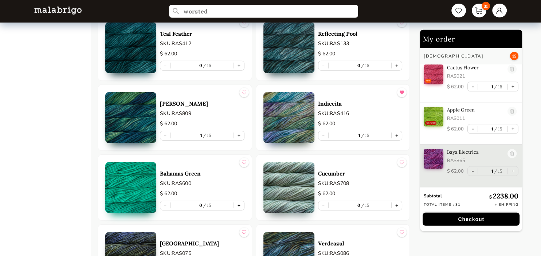
click at [236, 203] on button "+" at bounding box center [239, 205] width 10 height 9
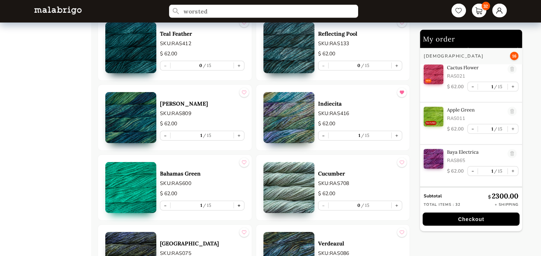
type input "1"
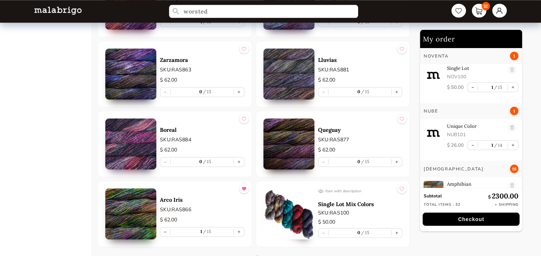
scroll to position [2, 0]
click at [474, 6] on link "32" at bounding box center [479, 10] width 16 height 15
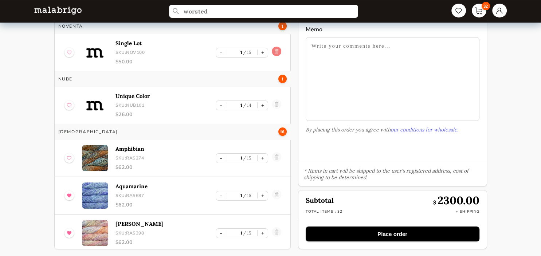
click at [276, 50] on link at bounding box center [276, 53] width 9 height 12
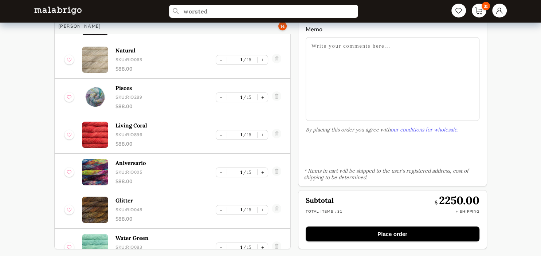
scroll to position [922, 0]
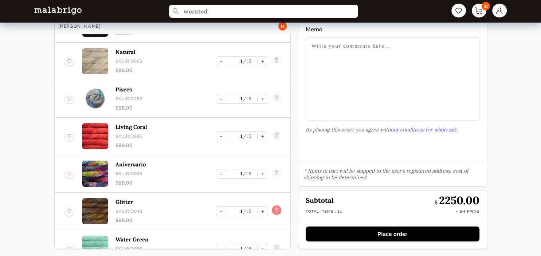
click at [276, 209] on link at bounding box center [276, 211] width 9 height 12
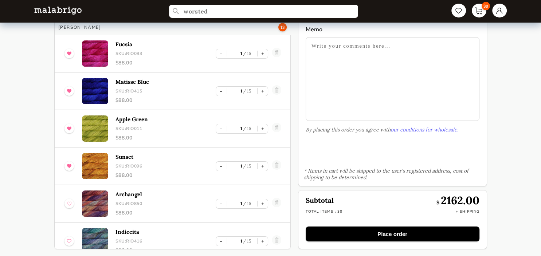
scroll to position [666, 0]
